Goal: Task Accomplishment & Management: Complete application form

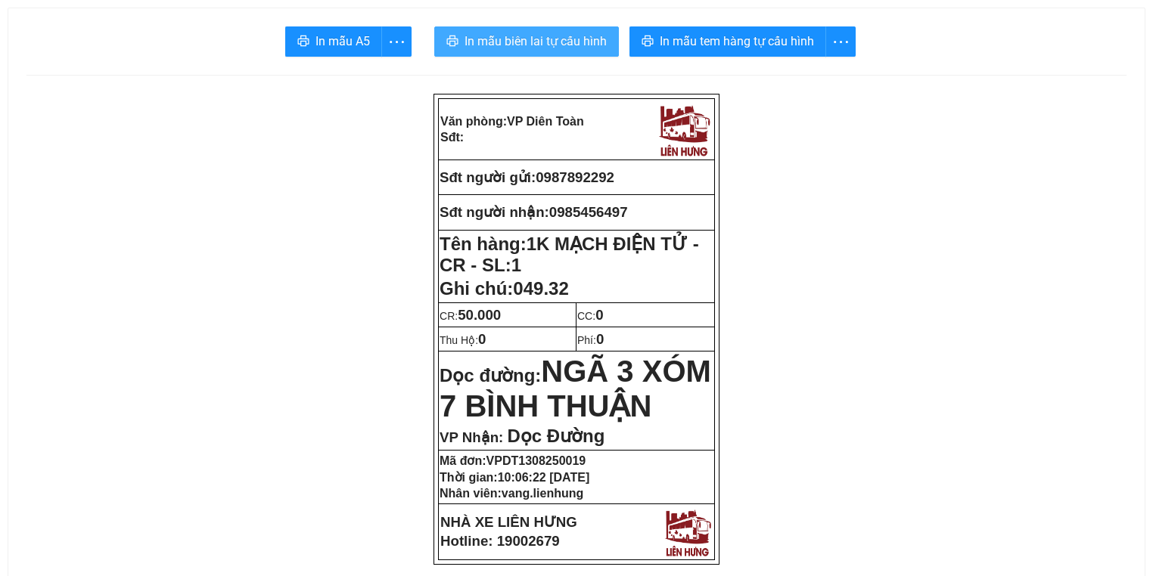
click at [557, 39] on span "In mẫu biên lai tự cấu hình" at bounding box center [535, 41] width 142 height 19
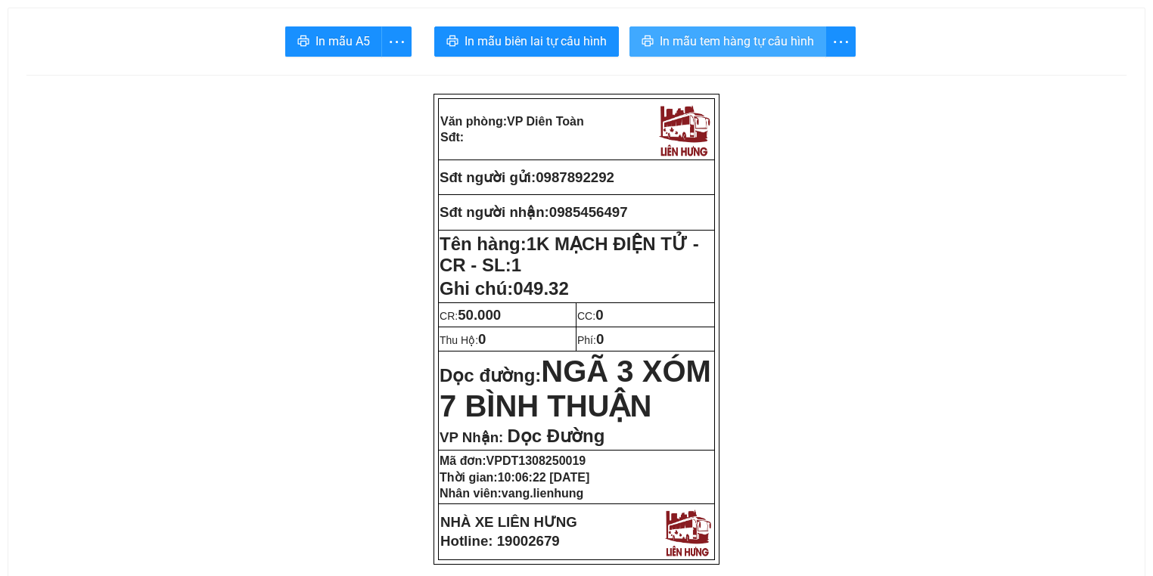
click at [713, 42] on span "In mẫu tem hàng tự cấu hình" at bounding box center [736, 41] width 154 height 19
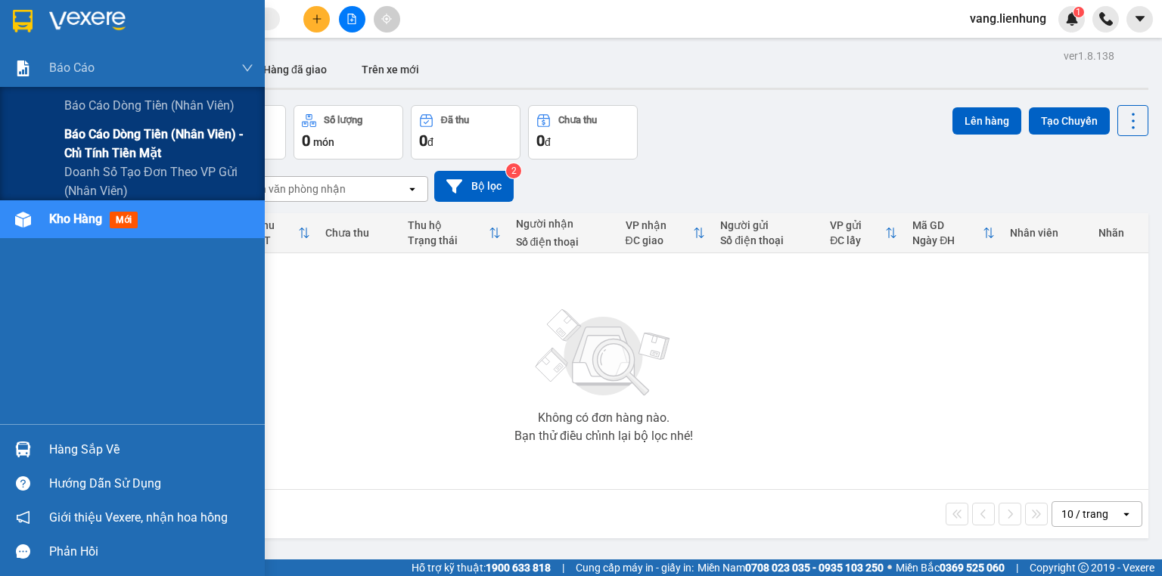
click at [154, 151] on span "Báo cáo dòng tiền (nhân viên) - chỉ tính tiền mặt" at bounding box center [158, 144] width 189 height 38
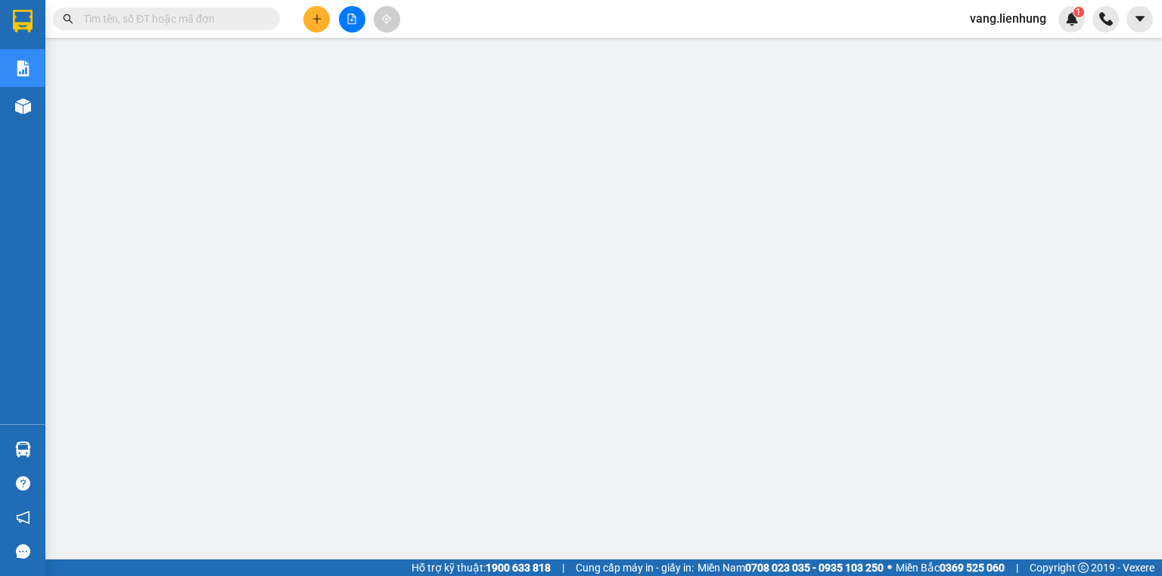
click at [220, 19] on input "text" at bounding box center [172, 19] width 178 height 17
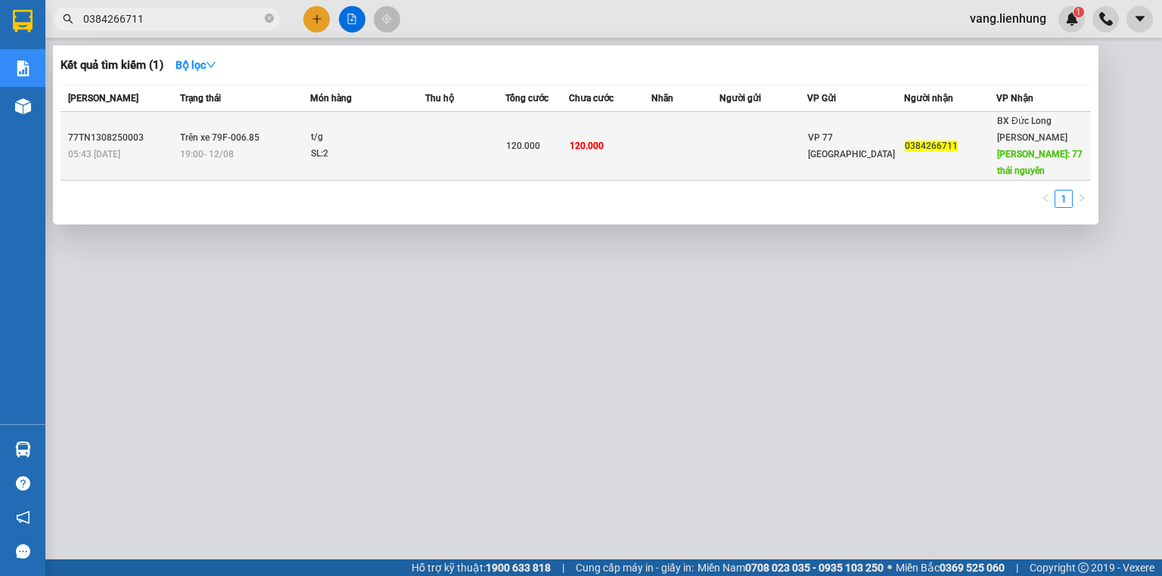
type input "0384266711"
click at [895, 139] on span "VP 77 [GEOGRAPHIC_DATA]" at bounding box center [851, 145] width 87 height 27
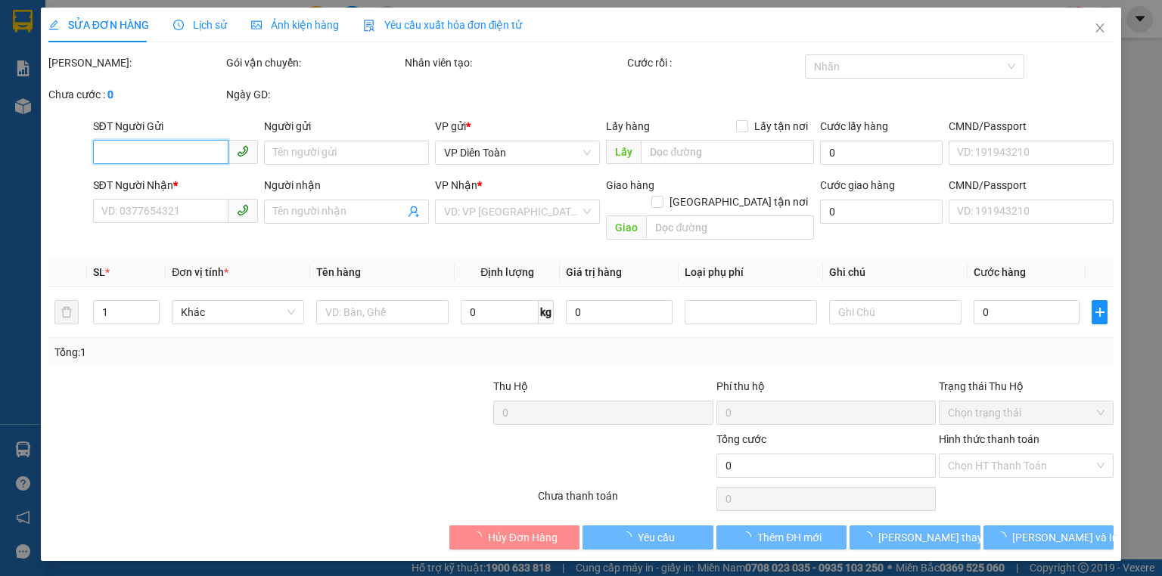
type input "0384266711"
type input "77 thái nguyên"
type input "120.000"
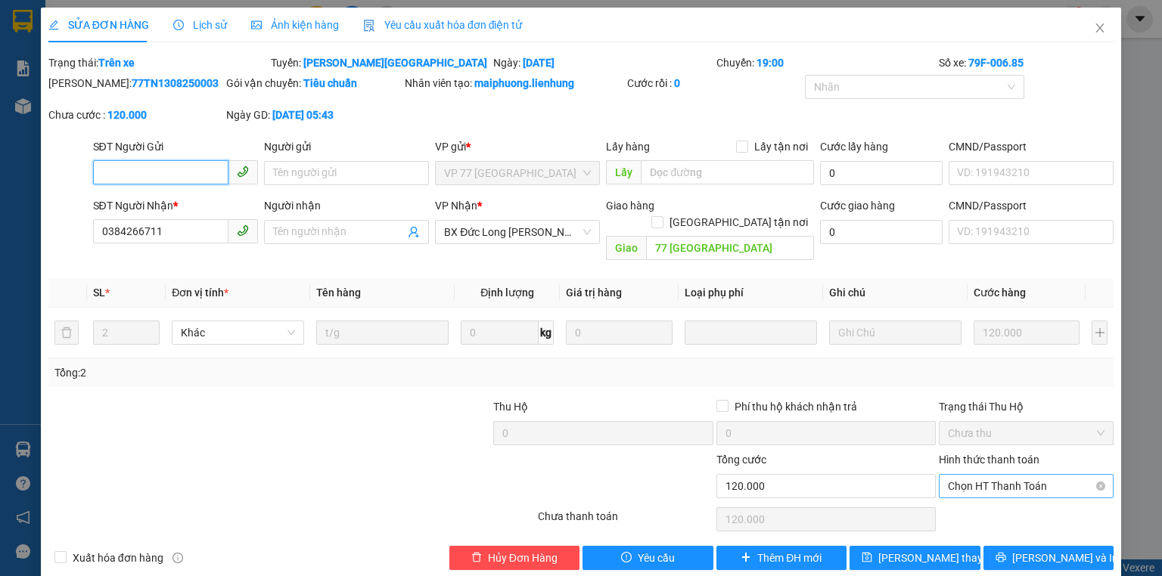
click at [1004, 475] on span "Chọn HT Thanh Toán" at bounding box center [1026, 486] width 157 height 23
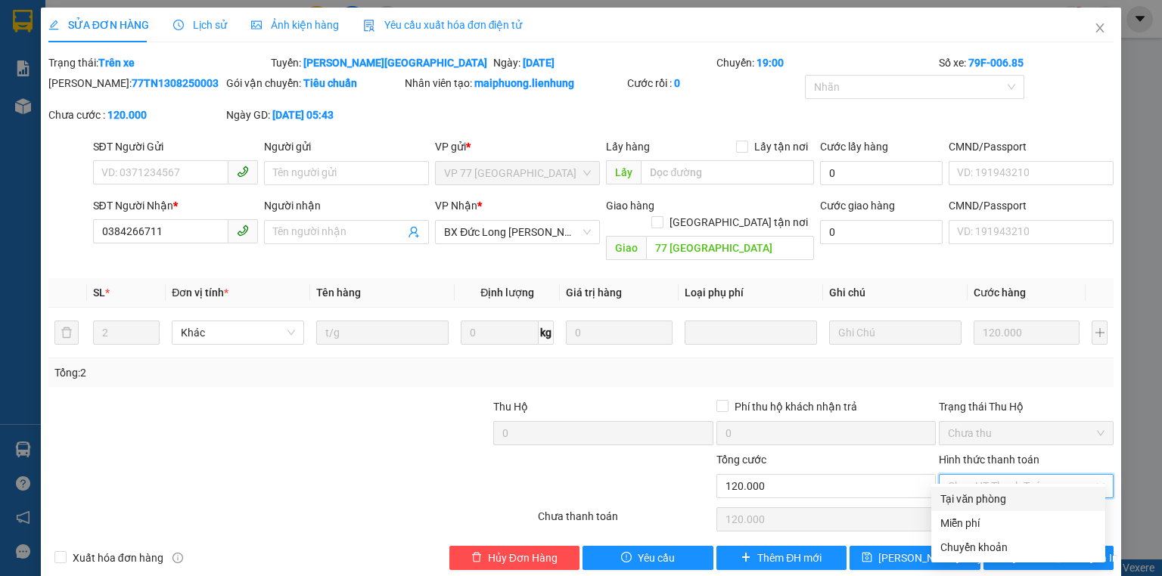
click at [995, 502] on div "Tại văn phòng" at bounding box center [1018, 499] width 156 height 17
type input "0"
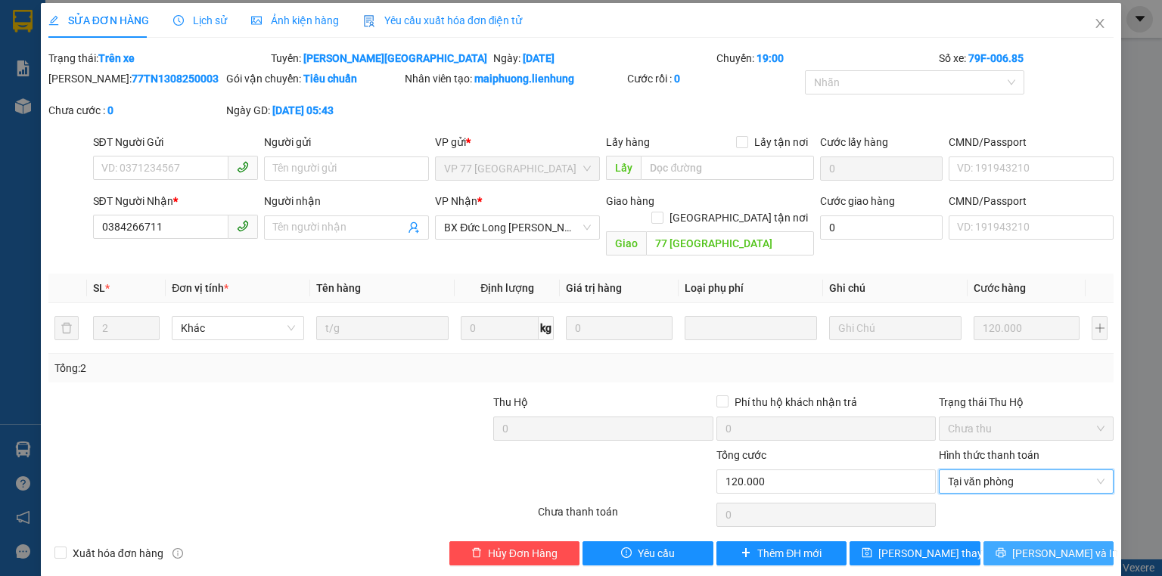
scroll to position [6, 0]
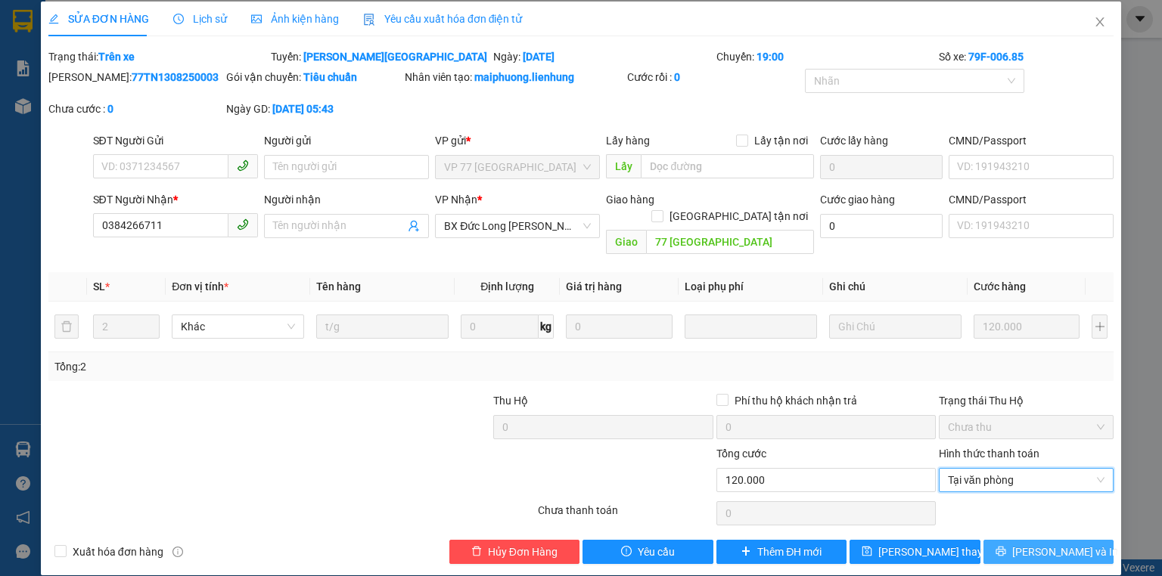
click at [1035, 544] on span "Lưu và In" at bounding box center [1065, 552] width 106 height 17
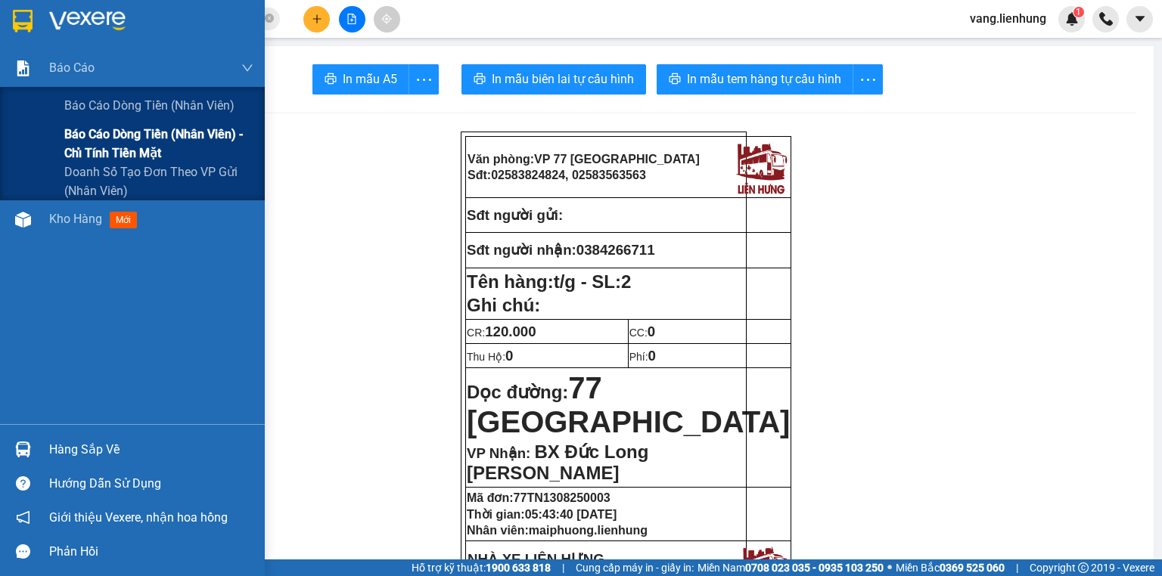
click at [150, 137] on span "Báo cáo dòng tiền (nhân viên) - chỉ tính tiền mặt" at bounding box center [158, 144] width 189 height 38
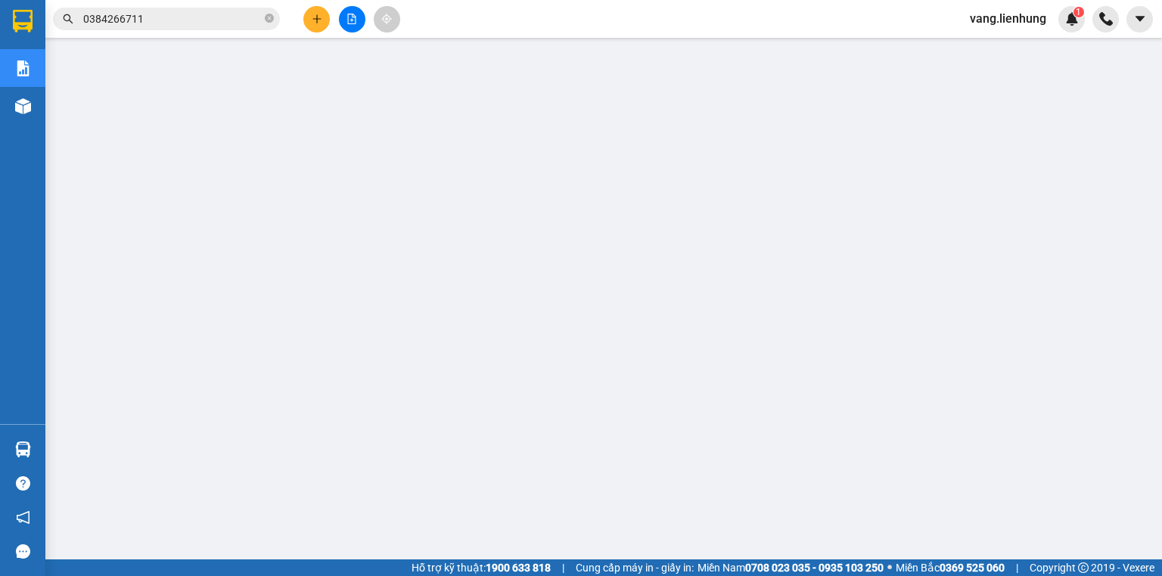
drag, startPoint x: 268, startPoint y: 18, endPoint x: 254, endPoint y: 20, distance: 14.4
click at [265, 18] on icon "close-circle" at bounding box center [269, 18] width 9 height 9
click at [202, 21] on input "text" at bounding box center [172, 19] width 178 height 17
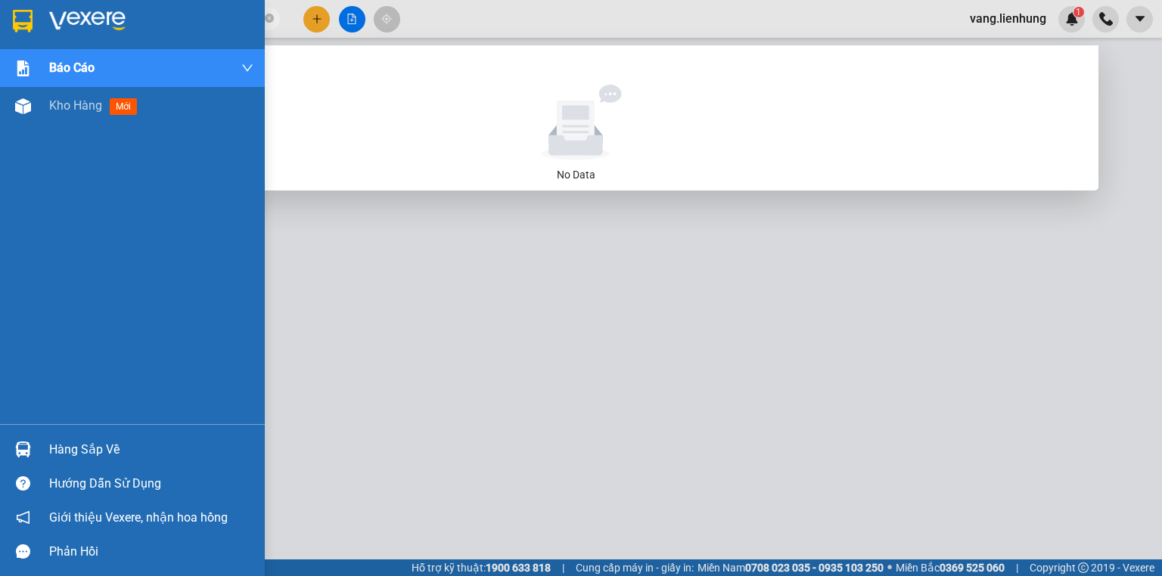
drag, startPoint x: 149, startPoint y: 18, endPoint x: 30, endPoint y: 22, distance: 118.8
click at [30, 22] on section "Kết quả tìm kiếm ( 0 ) Bộ lọc No Data 0386998029 vang.lienhung 1 Báo cáo Báo cá…" at bounding box center [581, 288] width 1162 height 576
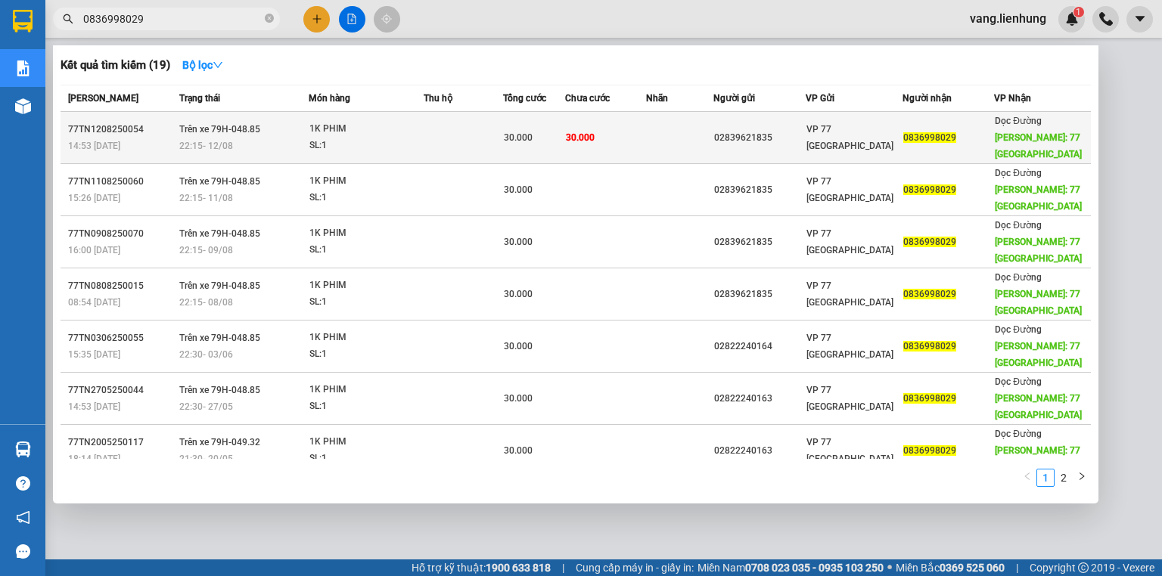
type input "0836998029"
click at [900, 139] on div "VP 77 Thái Nguyên" at bounding box center [853, 137] width 95 height 33
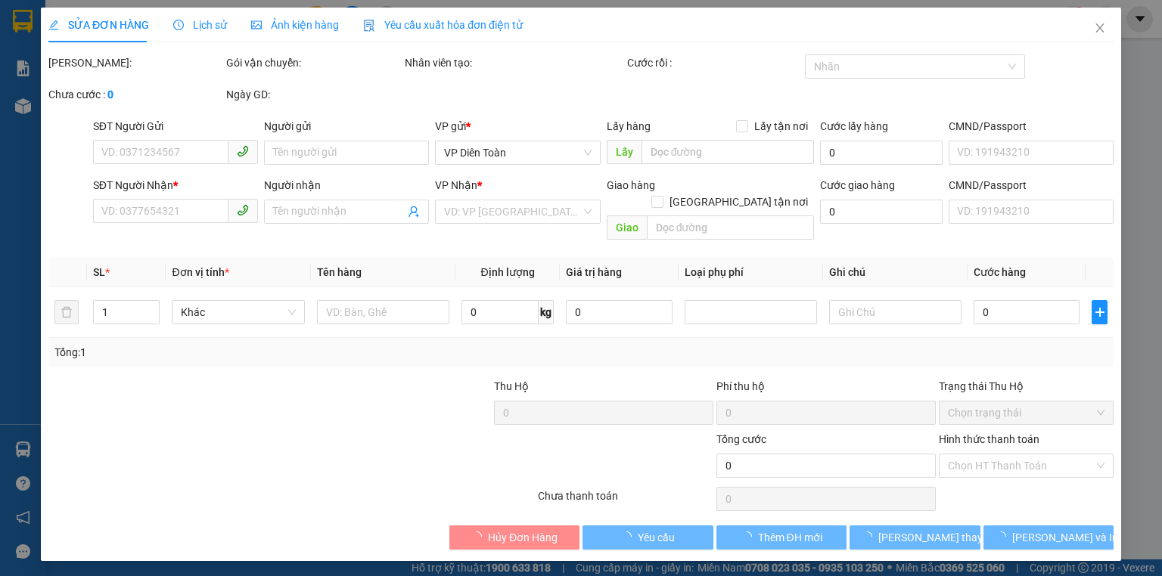
type input "02839621835"
type input "0836998029"
type input "77 THÁI NGUYÊN"
type input "30.000"
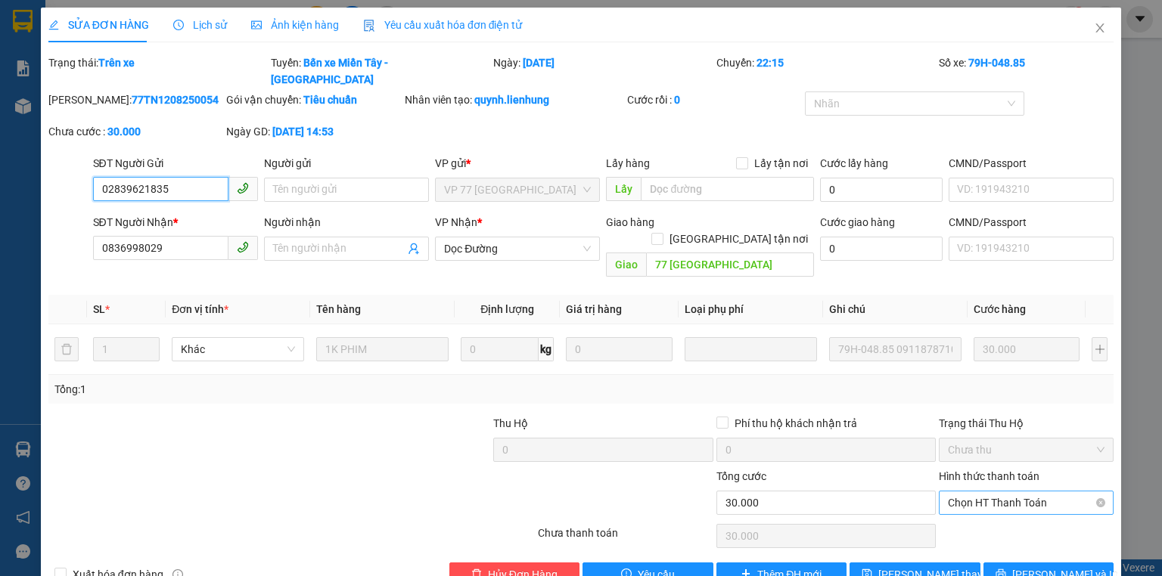
scroll to position [6, 0]
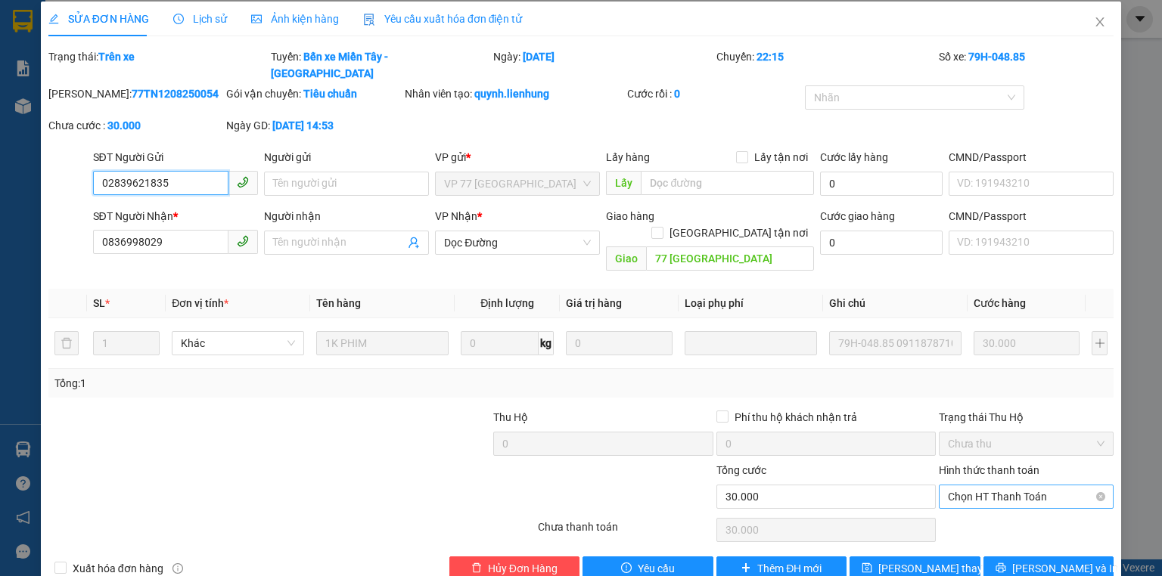
click at [980, 486] on span "Chọn HT Thanh Toán" at bounding box center [1026, 497] width 157 height 23
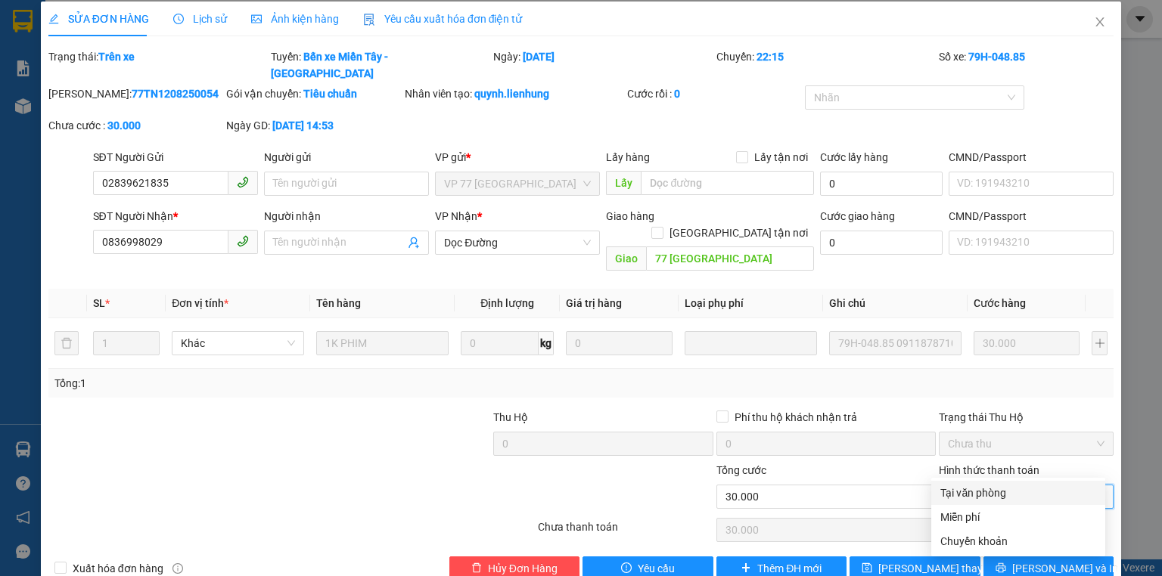
click at [992, 498] on div "Tại văn phòng" at bounding box center [1018, 493] width 156 height 17
type input "0"
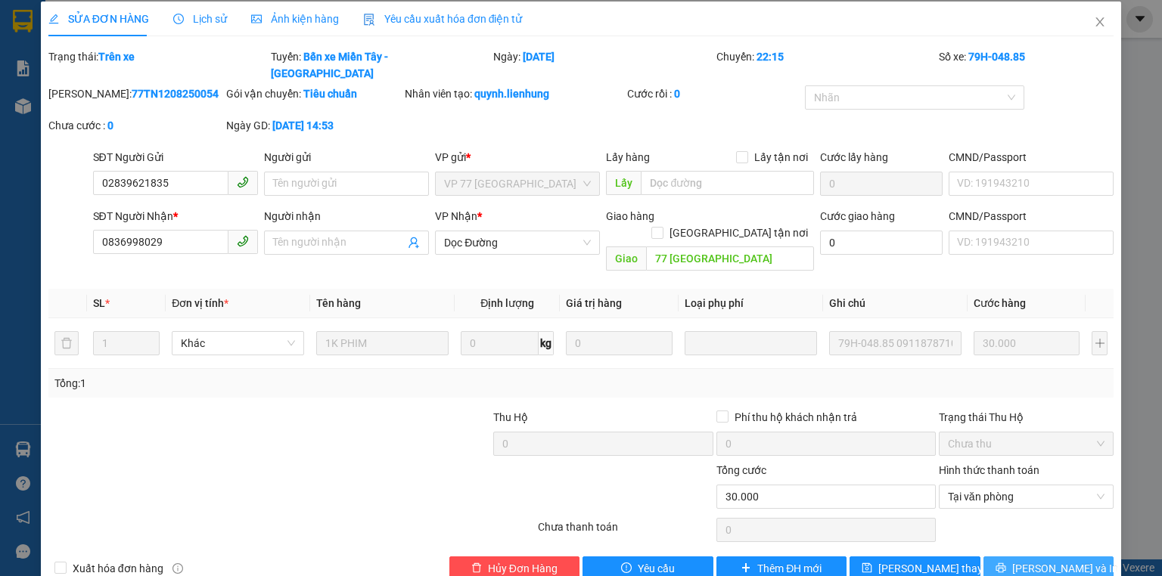
click at [1040, 560] on span "Lưu và In" at bounding box center [1065, 568] width 106 height 17
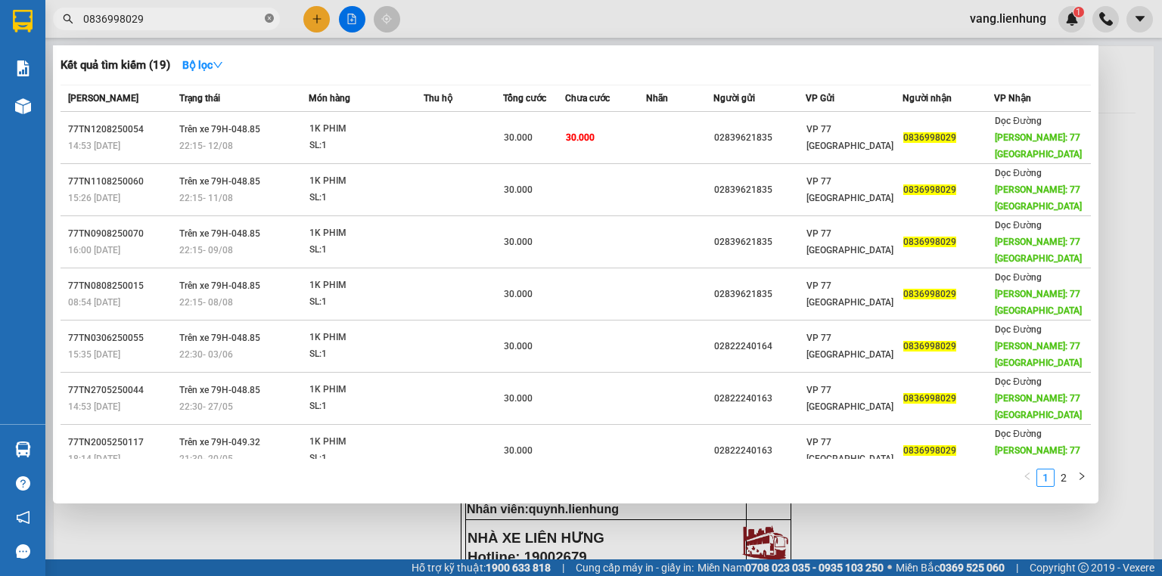
click at [268, 20] on icon "close-circle" at bounding box center [269, 18] width 9 height 9
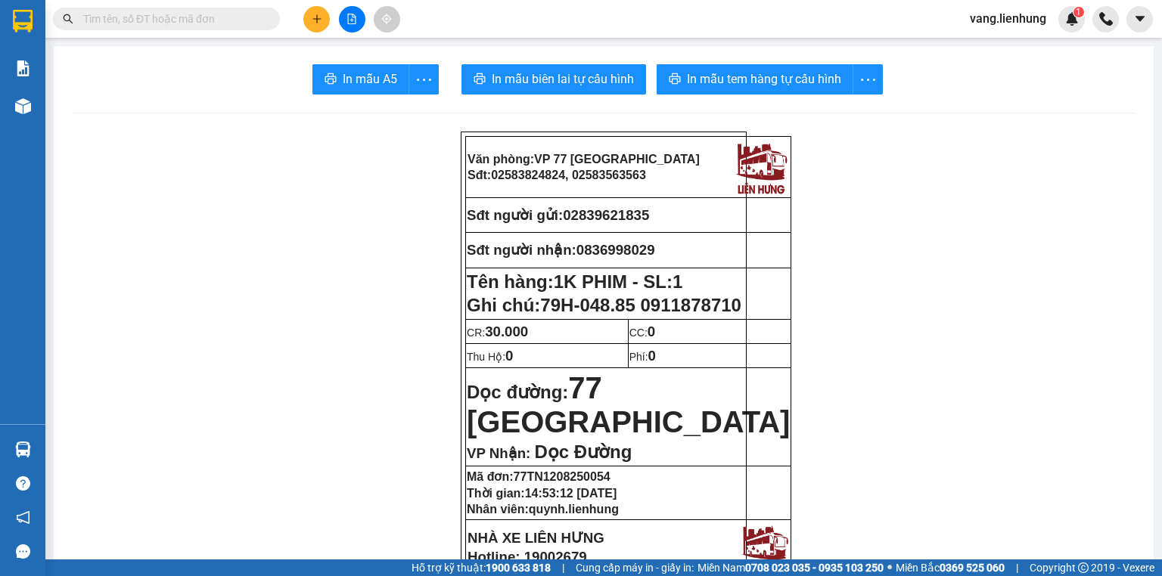
click at [182, 24] on input "text" at bounding box center [172, 19] width 178 height 17
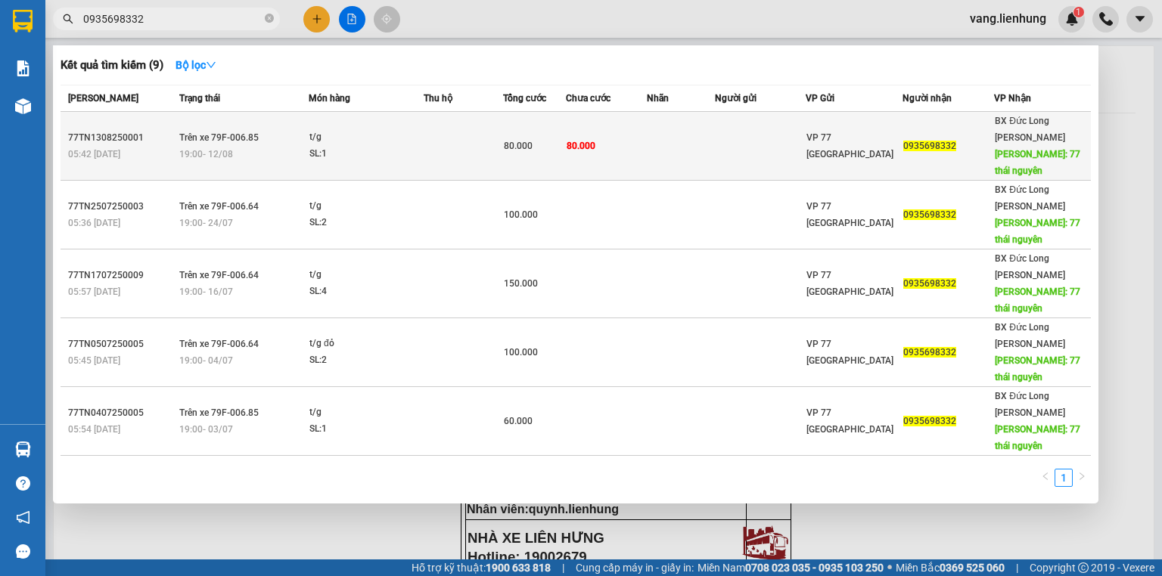
type input "0935698332"
click at [890, 136] on span "VP 77 [GEOGRAPHIC_DATA]" at bounding box center [849, 145] width 87 height 27
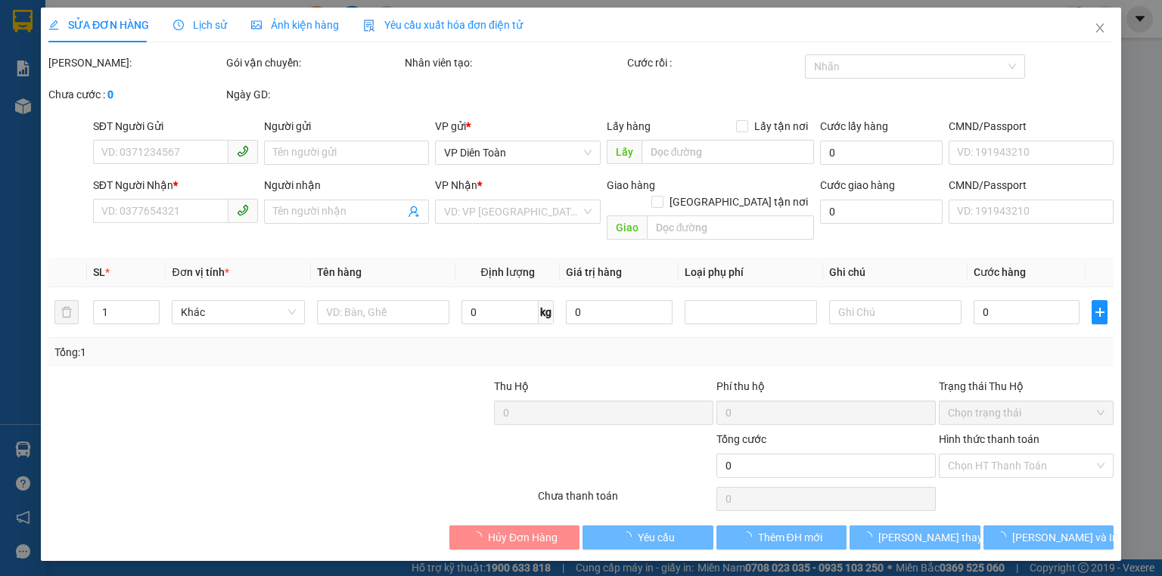
type input "0935698332"
type input "77 [GEOGRAPHIC_DATA]"
type input "80.000"
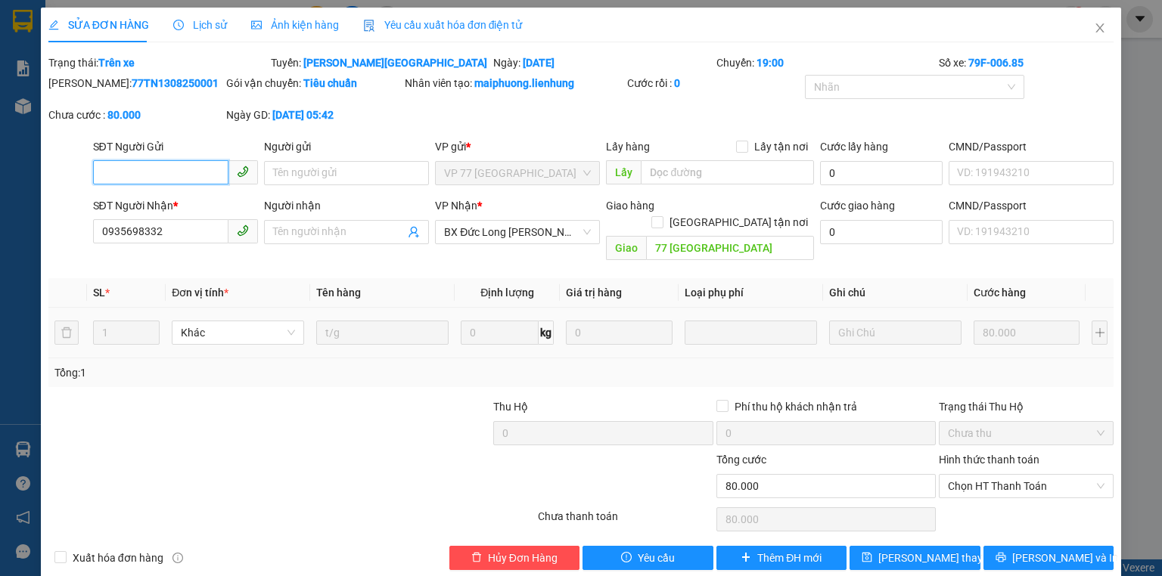
scroll to position [6, 0]
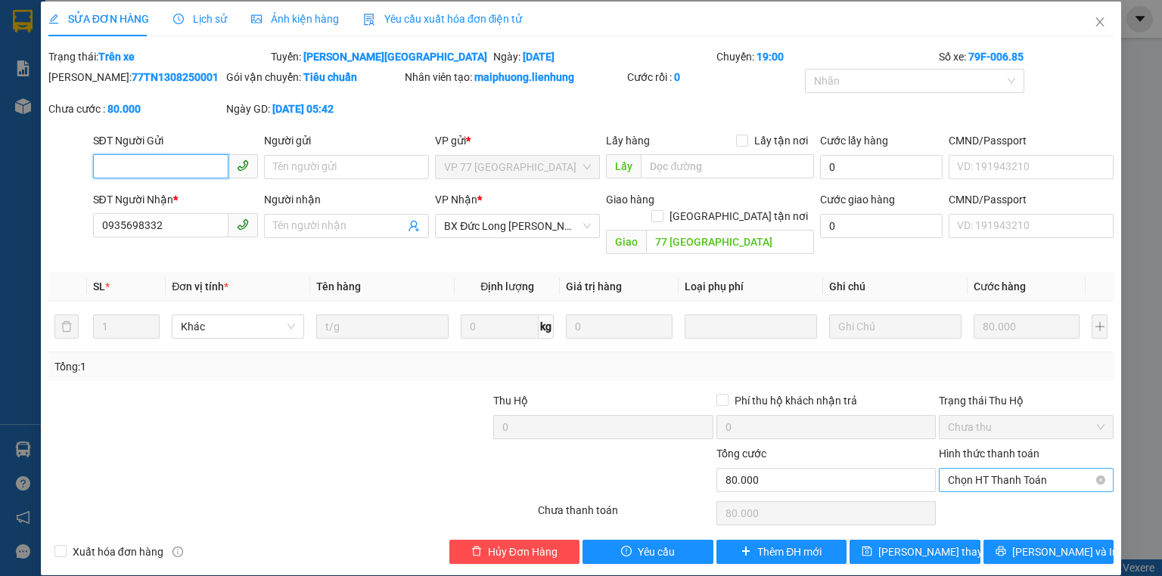
click at [994, 469] on span "Chọn HT Thanh Toán" at bounding box center [1026, 480] width 157 height 23
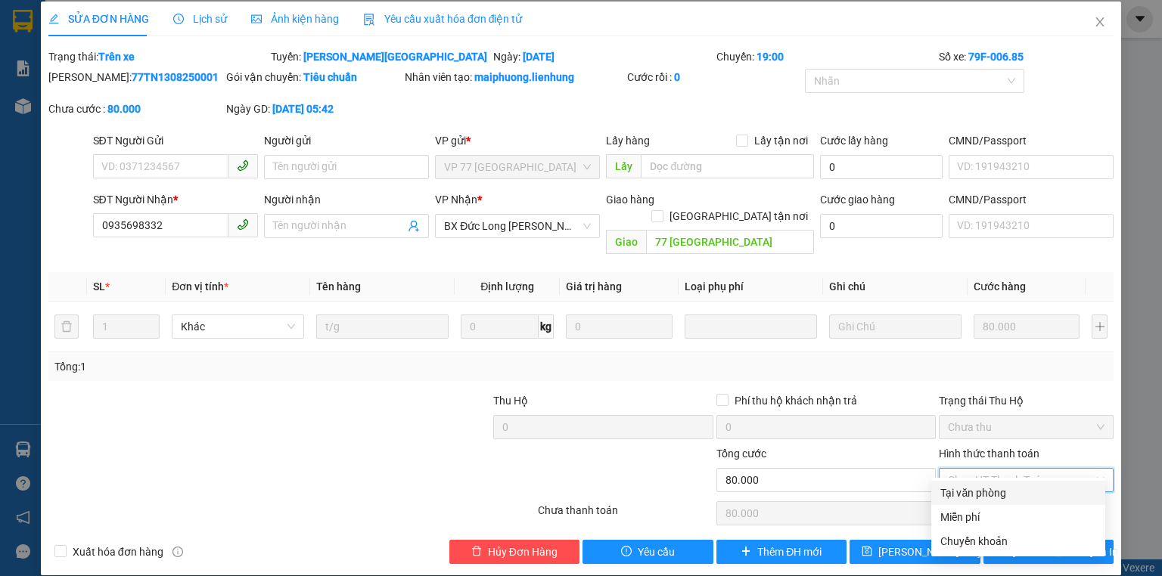
click at [982, 495] on div "Tại văn phòng" at bounding box center [1018, 493] width 156 height 17
type input "0"
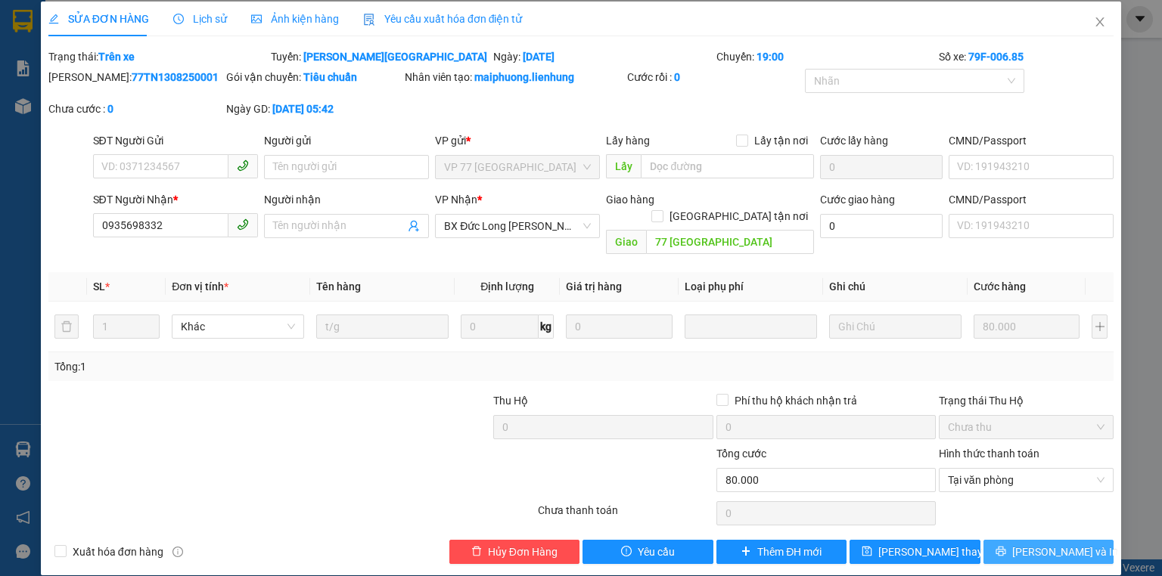
click at [1006, 546] on icon "printer" at bounding box center [1000, 551] width 11 height 11
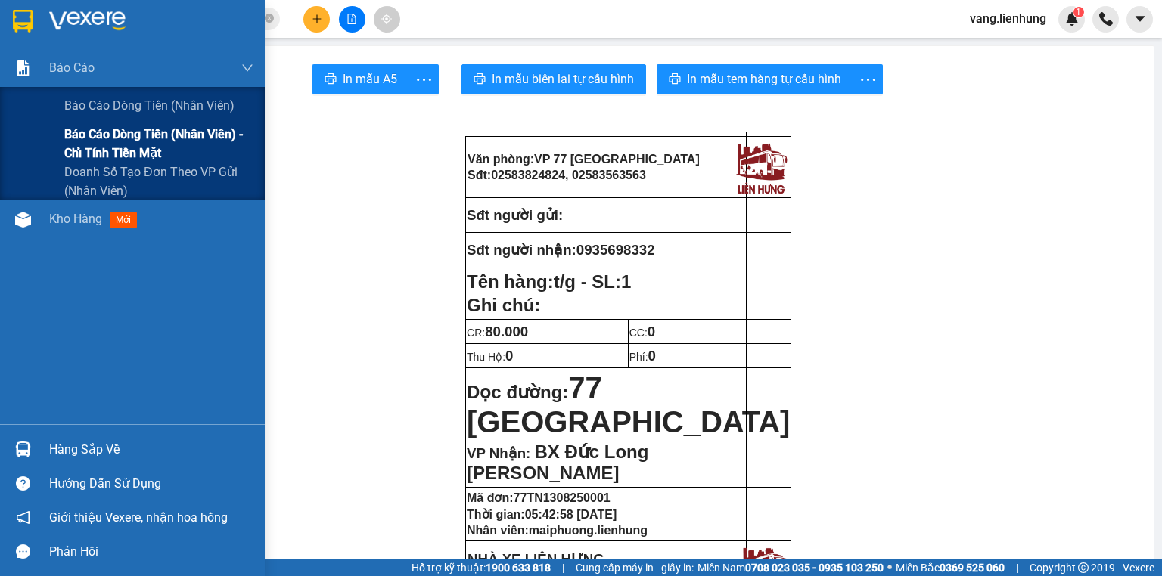
click at [138, 141] on span "Báo cáo dòng tiền (nhân viên) - chỉ tính tiền mặt" at bounding box center [158, 144] width 189 height 38
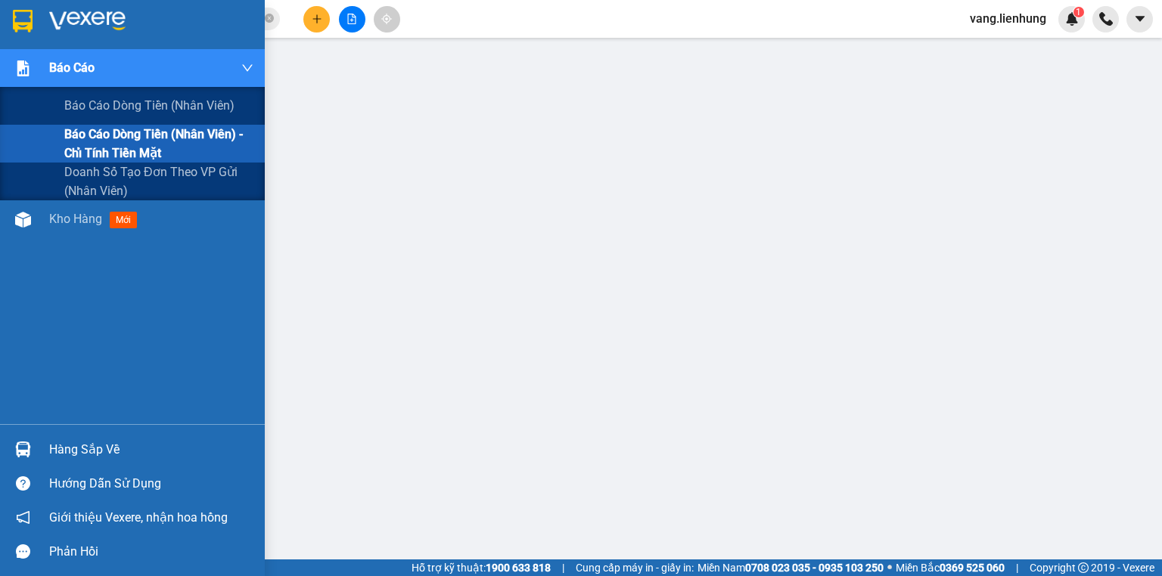
click at [128, 154] on span "Báo cáo dòng tiền (nhân viên) - chỉ tính tiền mặt" at bounding box center [158, 144] width 189 height 38
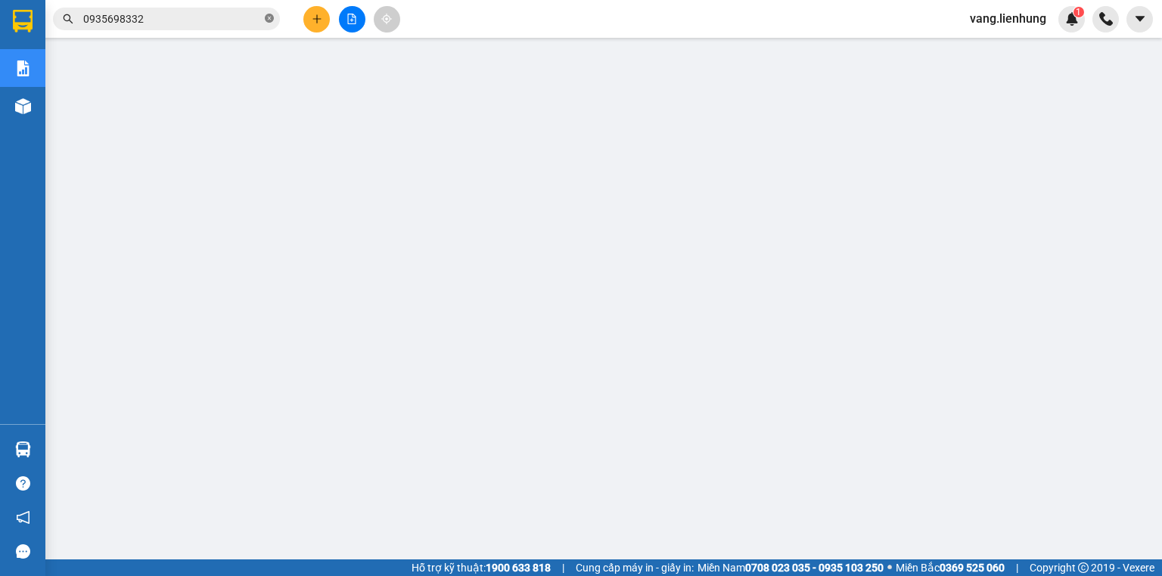
click at [269, 18] on icon "close-circle" at bounding box center [269, 18] width 9 height 9
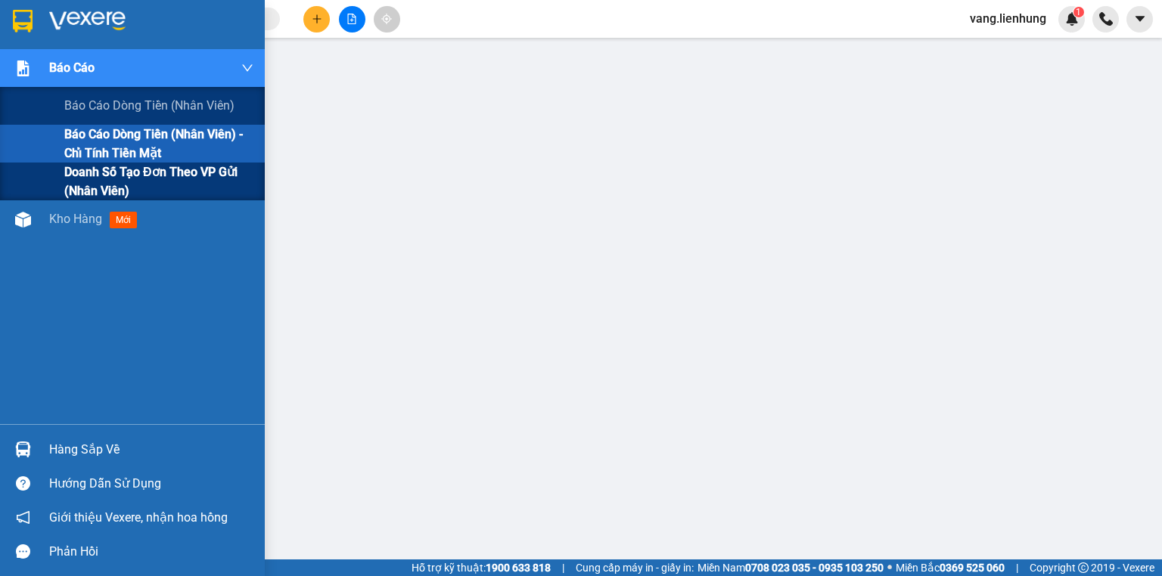
click at [116, 178] on span "Doanh số tạo đơn theo VP gửi (nhân viên)" at bounding box center [158, 182] width 189 height 38
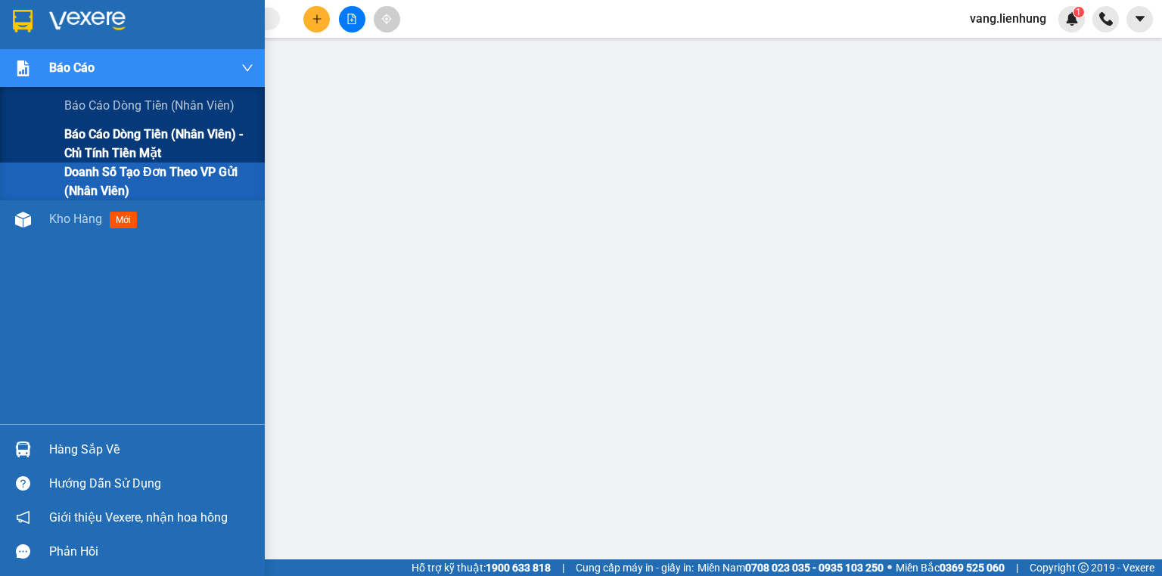
click at [127, 143] on span "Báo cáo dòng tiền (nhân viên) - chỉ tính tiền mặt" at bounding box center [158, 144] width 189 height 38
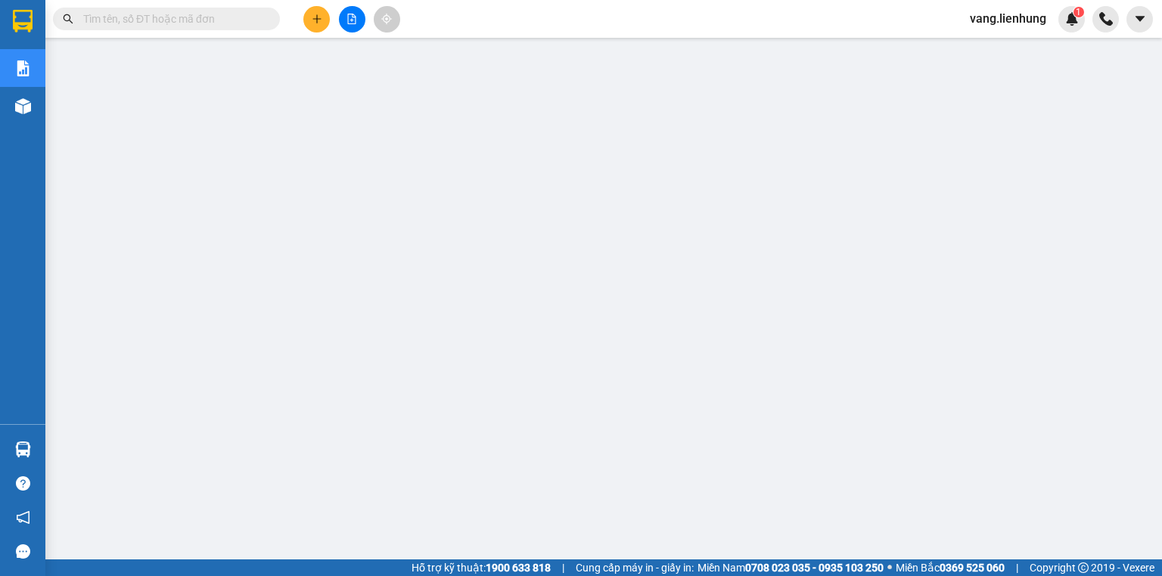
click at [1020, 14] on span "vang.lienhung" at bounding box center [1007, 18] width 101 height 19
click at [990, 51] on span "Đăng xuất" at bounding box center [1014, 47] width 69 height 17
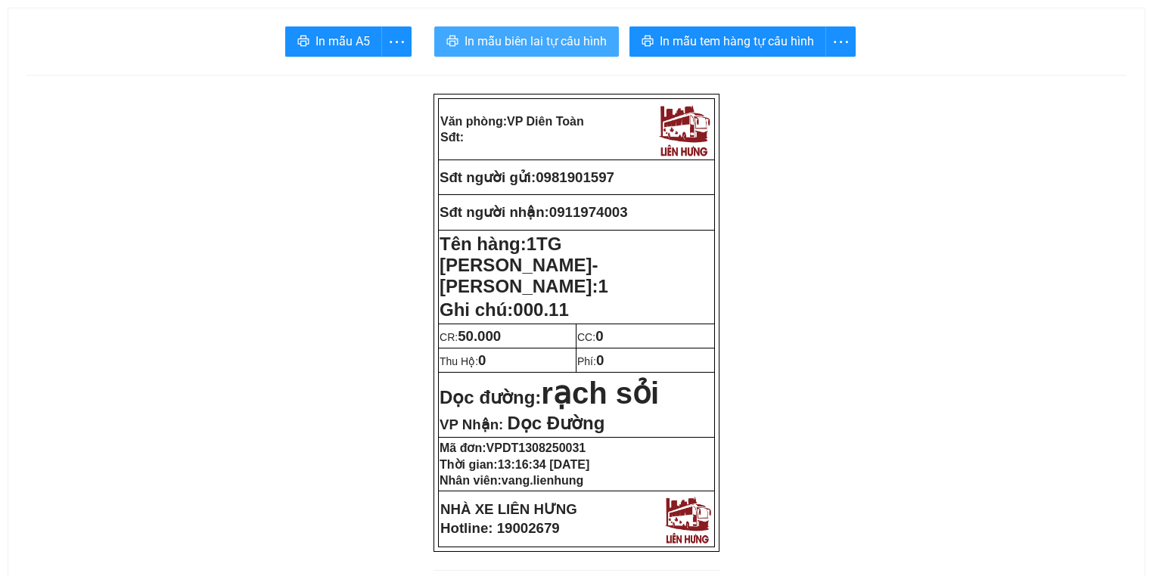
click at [566, 45] on span "In mẫu biên lai tự cấu hình" at bounding box center [535, 41] width 142 height 19
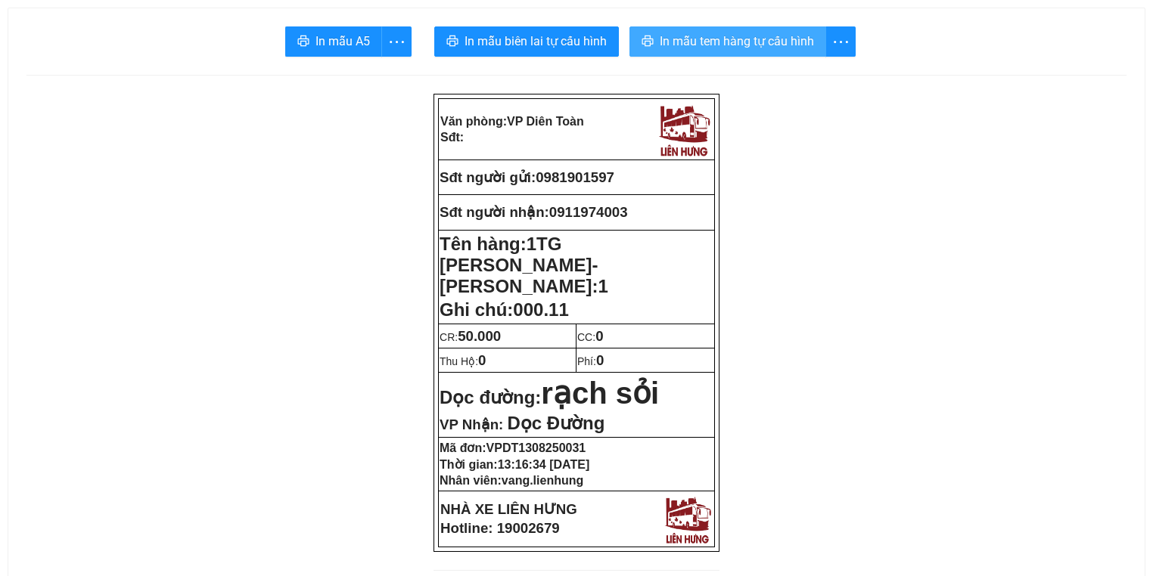
click at [729, 51] on button "In mẫu tem hàng tự cấu hình" at bounding box center [727, 41] width 197 height 30
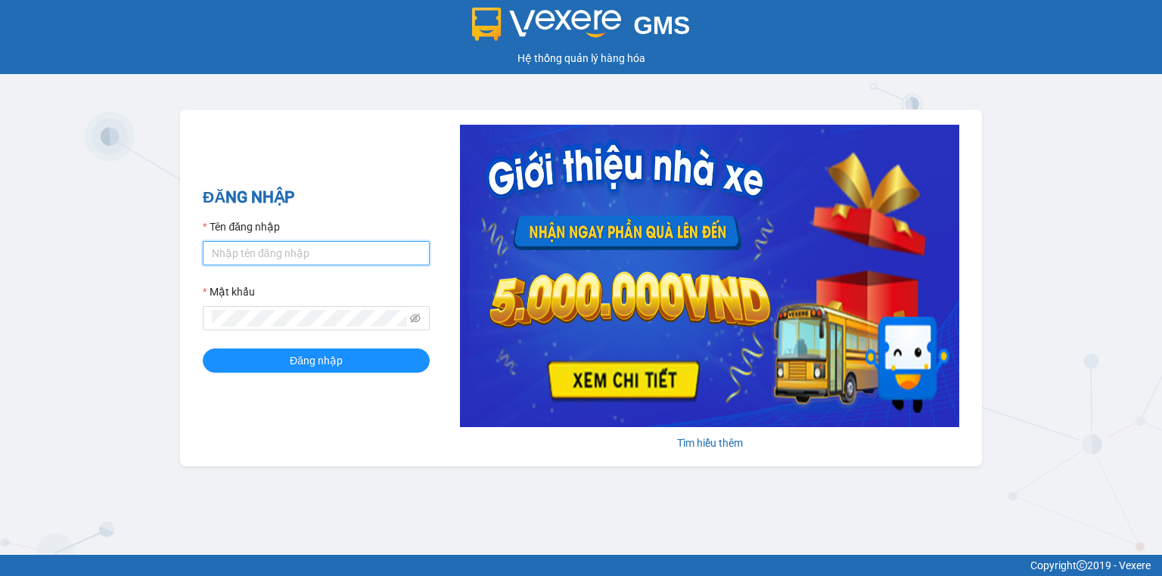
click at [311, 247] on input "Tên đăng nhập" at bounding box center [316, 253] width 227 height 24
type input "thuytien.lienhung"
click at [203, 349] on button "Đăng nhập" at bounding box center [316, 361] width 227 height 24
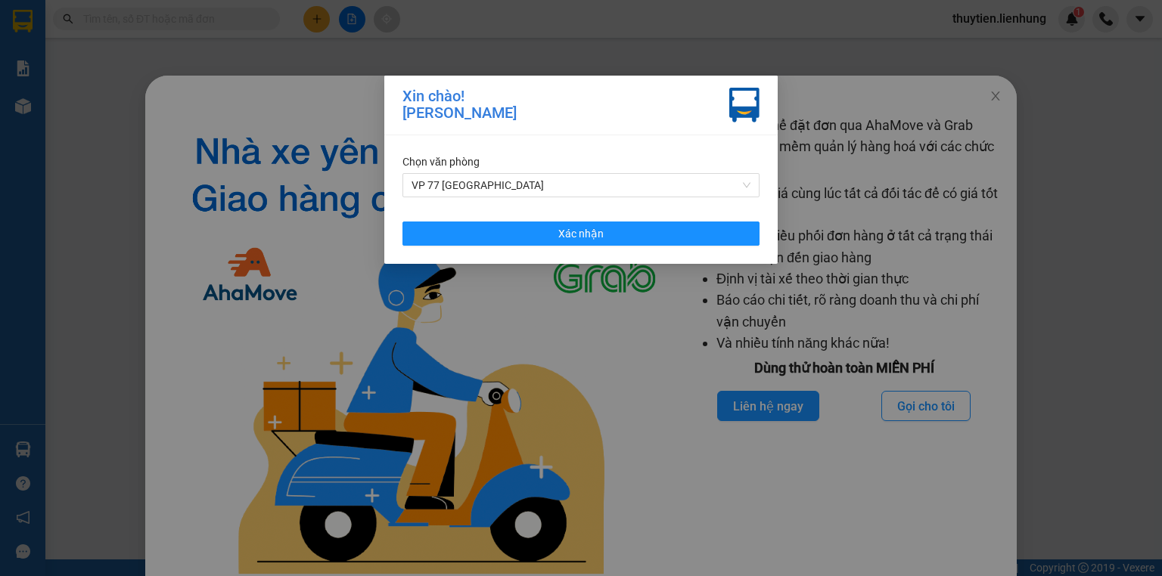
click at [560, 255] on div "Chọn văn phòng VP 77 Thái [PERSON_NAME] nhận" at bounding box center [580, 199] width 393 height 129
click at [560, 247] on div "Chọn văn phòng VP 77 Thái [PERSON_NAME] nhận" at bounding box center [580, 199] width 393 height 129
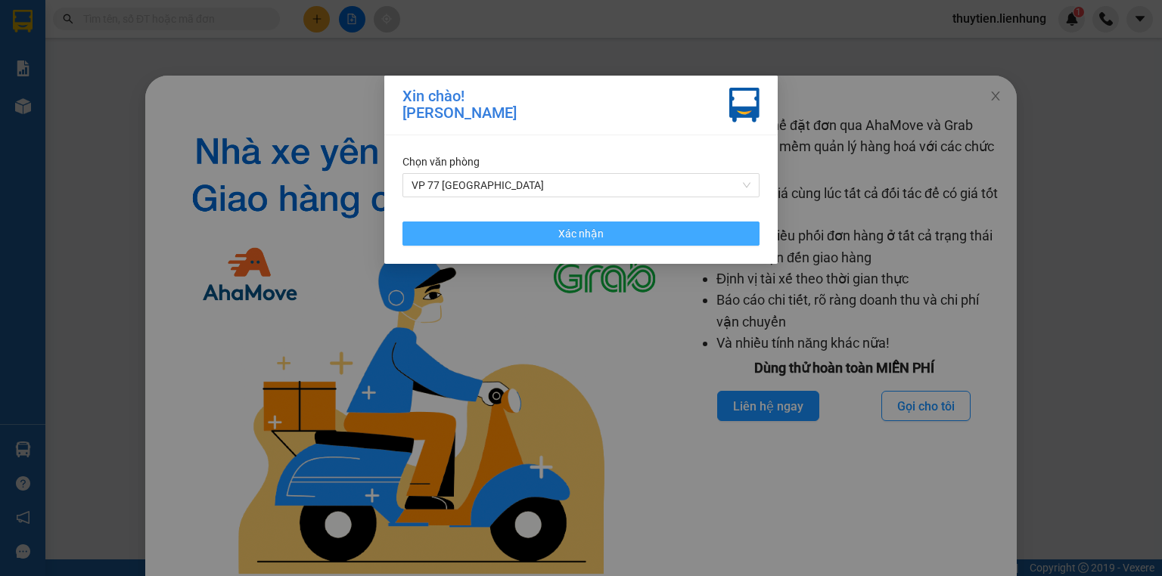
click at [566, 241] on span "Xác nhận" at bounding box center [580, 233] width 45 height 17
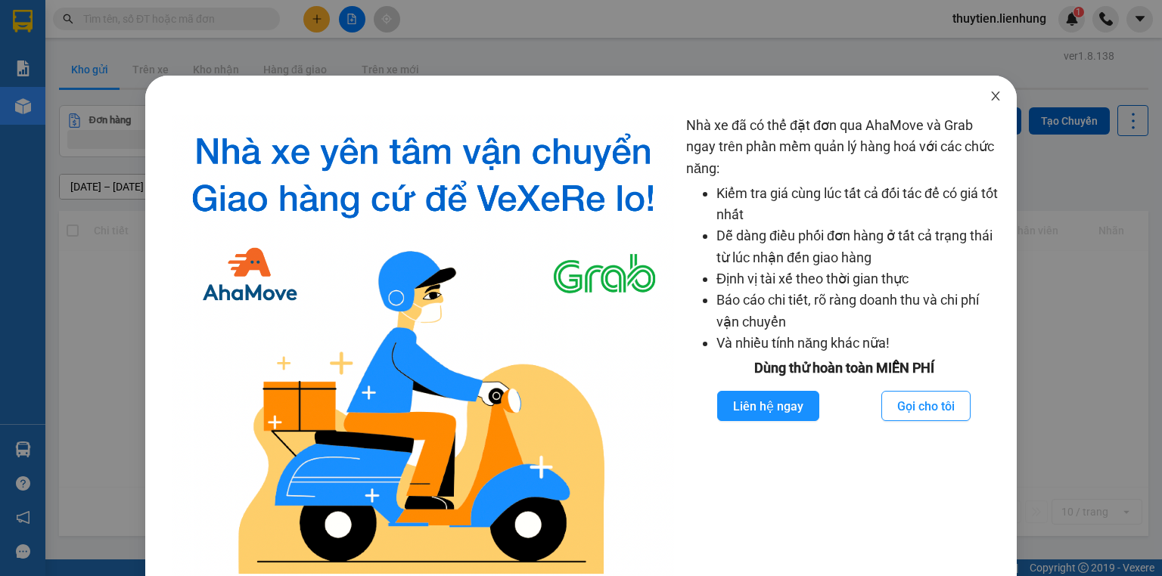
click at [989, 94] on icon "close" at bounding box center [995, 96] width 12 height 12
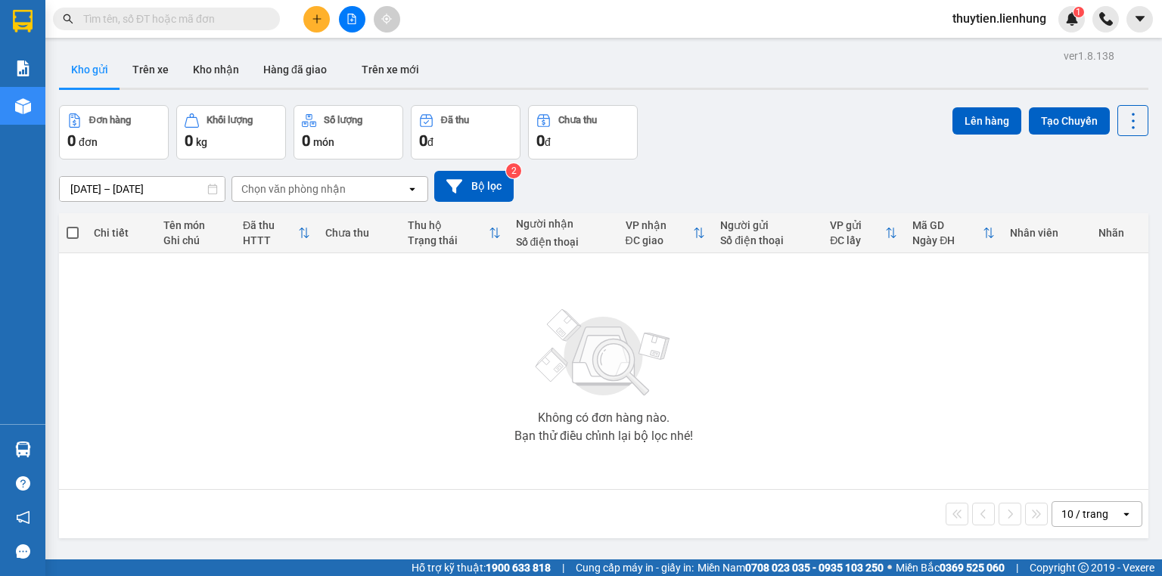
click at [175, 18] on input "text" at bounding box center [172, 19] width 178 height 17
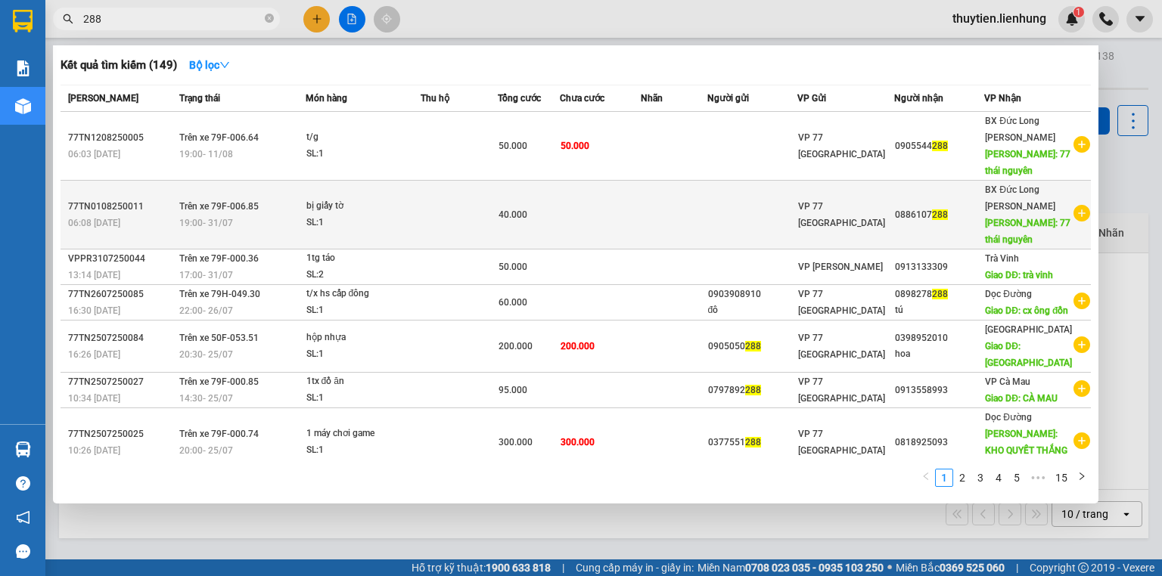
type input "288"
click at [370, 191] on td "bị giấy tờ SL: 1" at bounding box center [363, 215] width 115 height 69
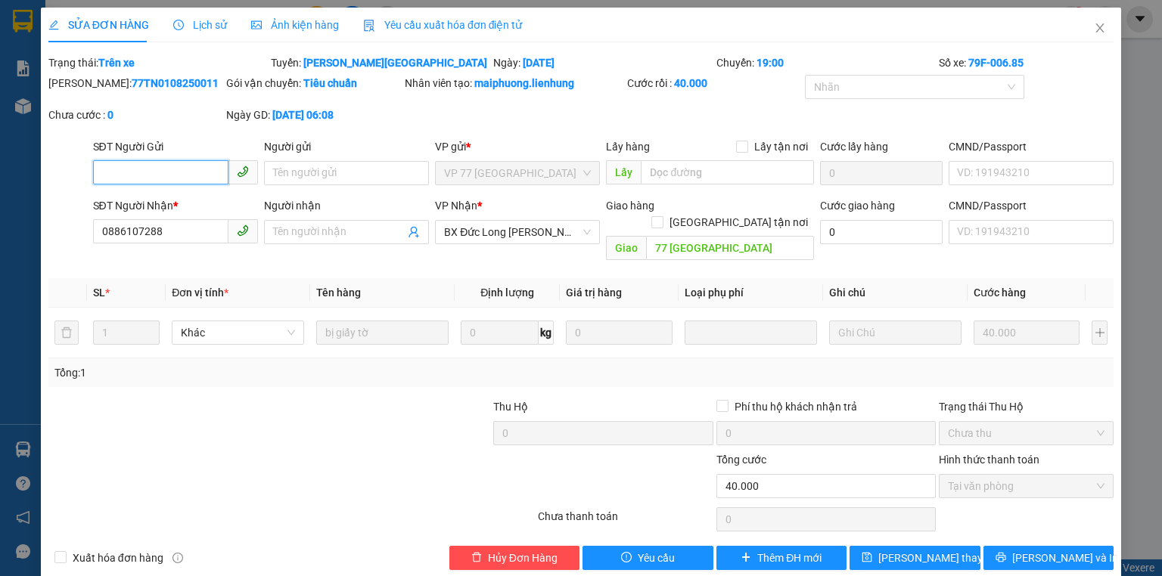
type input "0886107288"
type input "77 thái nguyên"
type input "40.000"
click at [1094, 24] on icon "close" at bounding box center [1100, 28] width 12 height 12
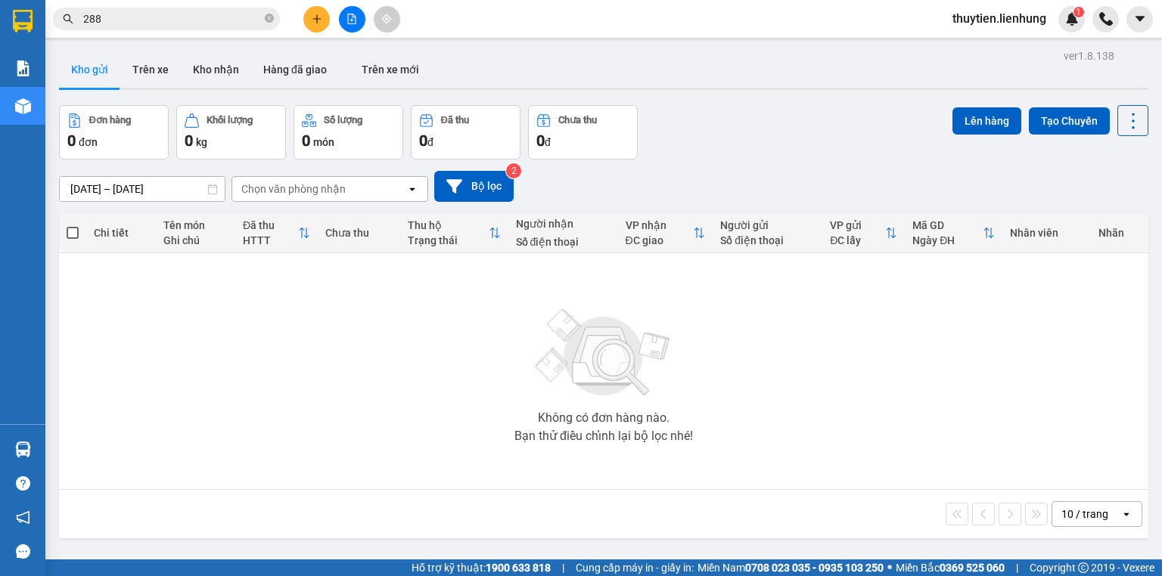
click at [222, 20] on input "288" at bounding box center [172, 19] width 178 height 17
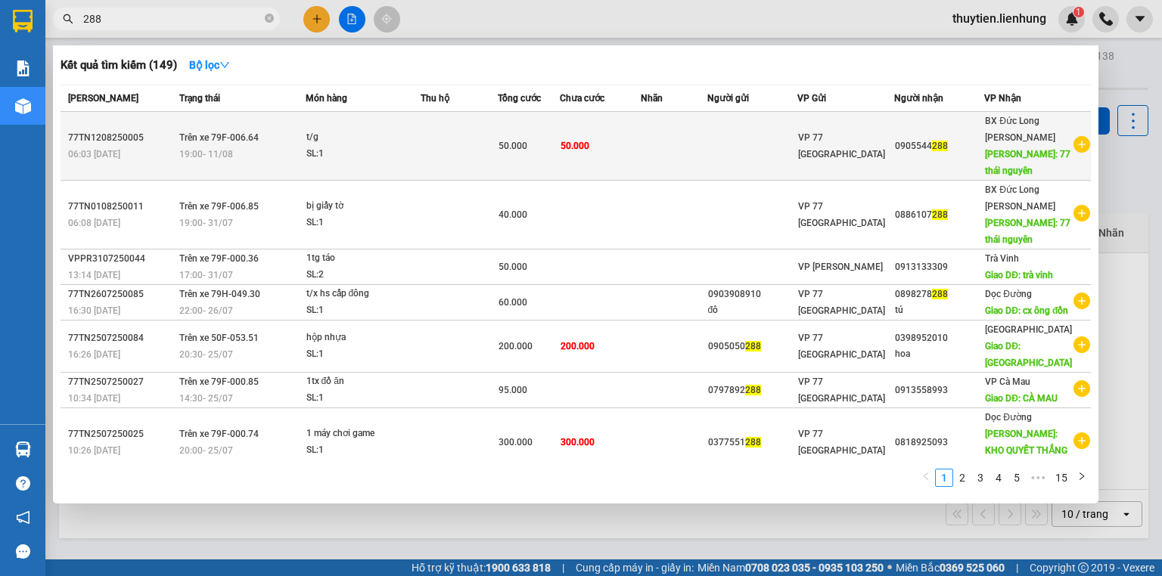
click at [445, 142] on td at bounding box center [458, 146] width 77 height 69
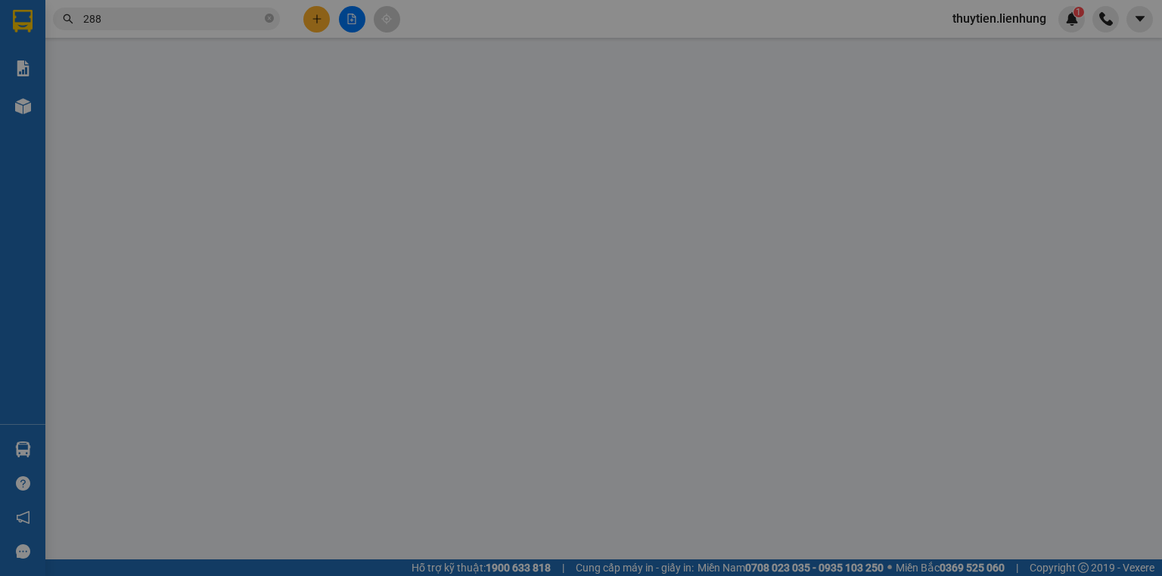
type input "0905544288"
type input "77 thái nguyên"
type input "50.000"
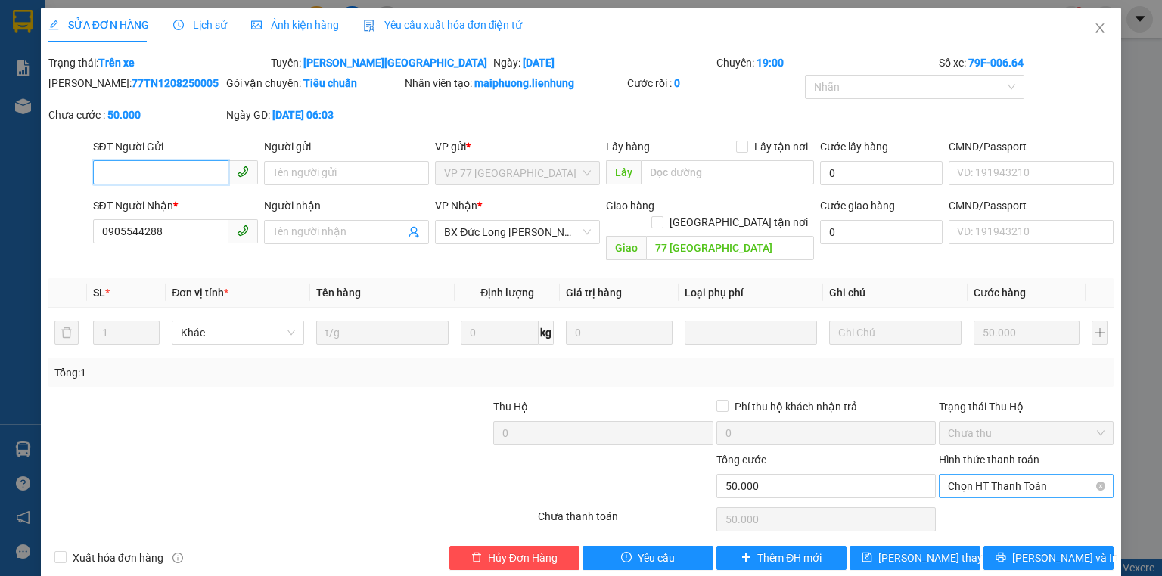
click at [979, 476] on span "Chọn HT Thanh Toán" at bounding box center [1026, 486] width 157 height 23
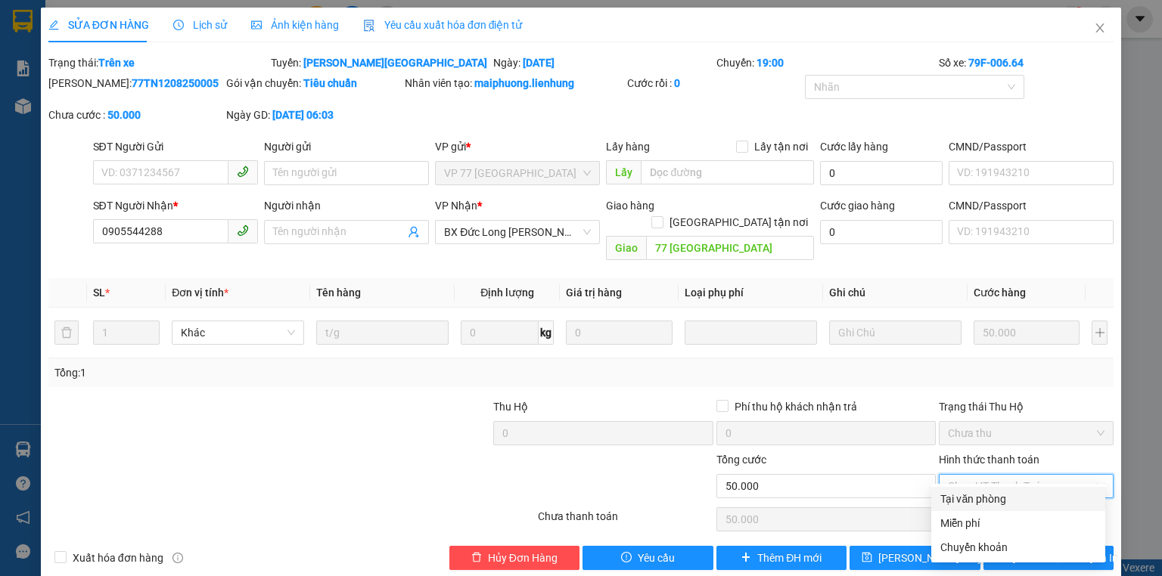
click at [976, 490] on div "Tại văn phòng" at bounding box center [1018, 499] width 174 height 24
type input "0"
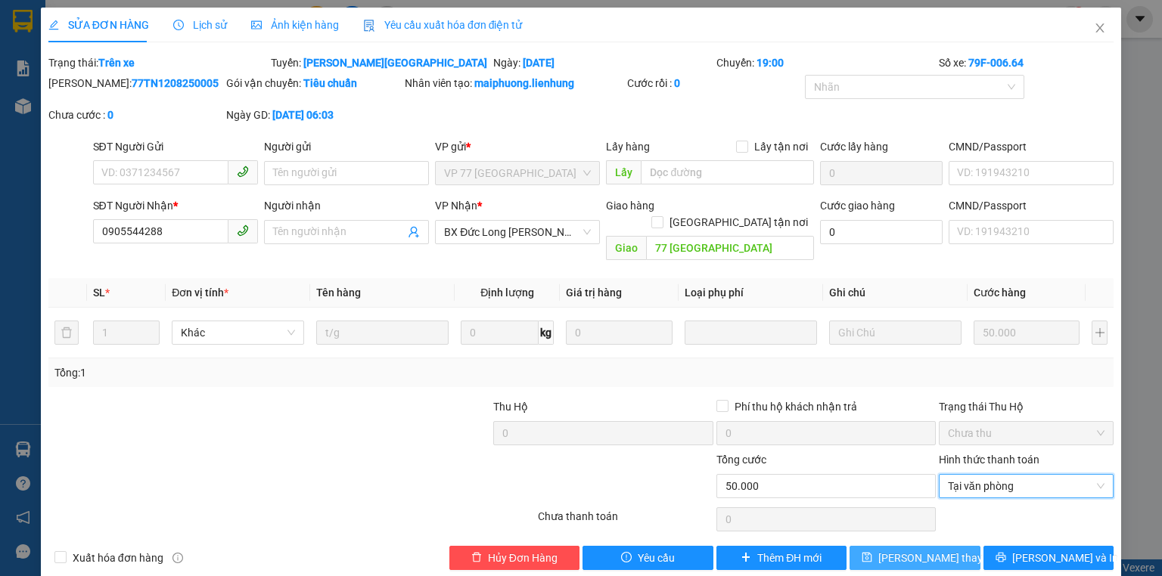
click at [908, 550] on span "Lưu thay đổi" at bounding box center [938, 558] width 121 height 17
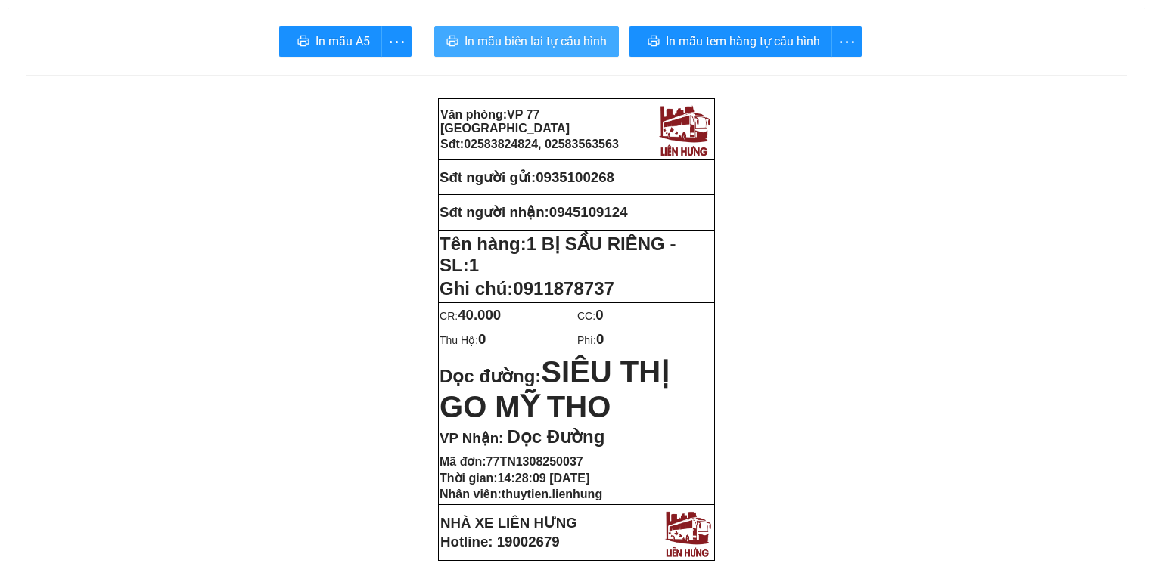
click at [568, 41] on span "In mẫu biên lai tự cấu hình" at bounding box center [535, 41] width 142 height 19
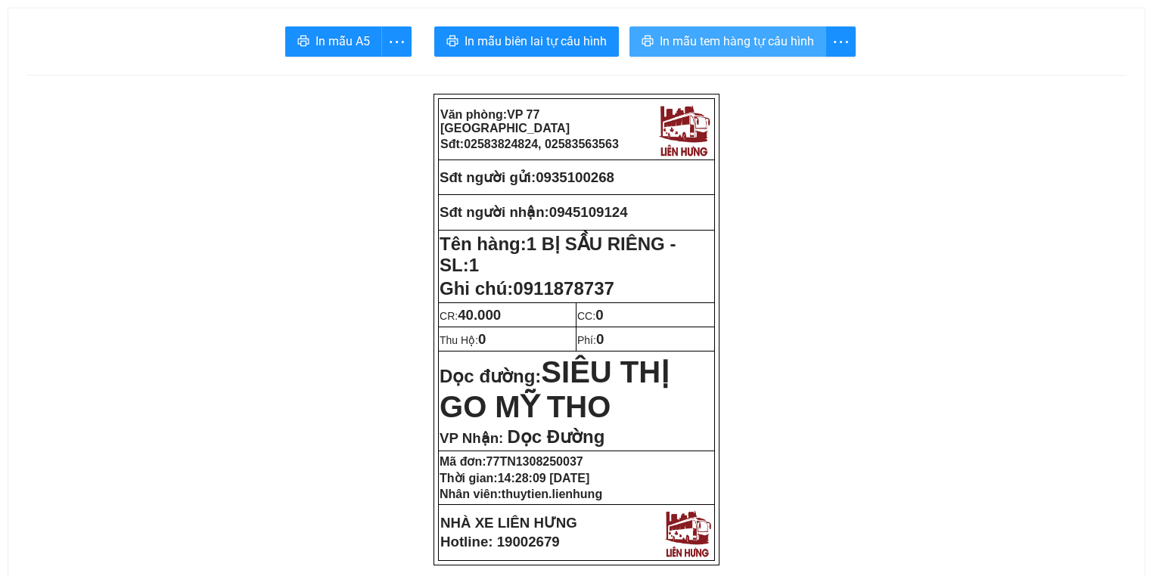
click at [683, 45] on span "In mẫu tem hàng tự cấu hình" at bounding box center [736, 41] width 154 height 19
